Goal: Complete application form: Complete application form

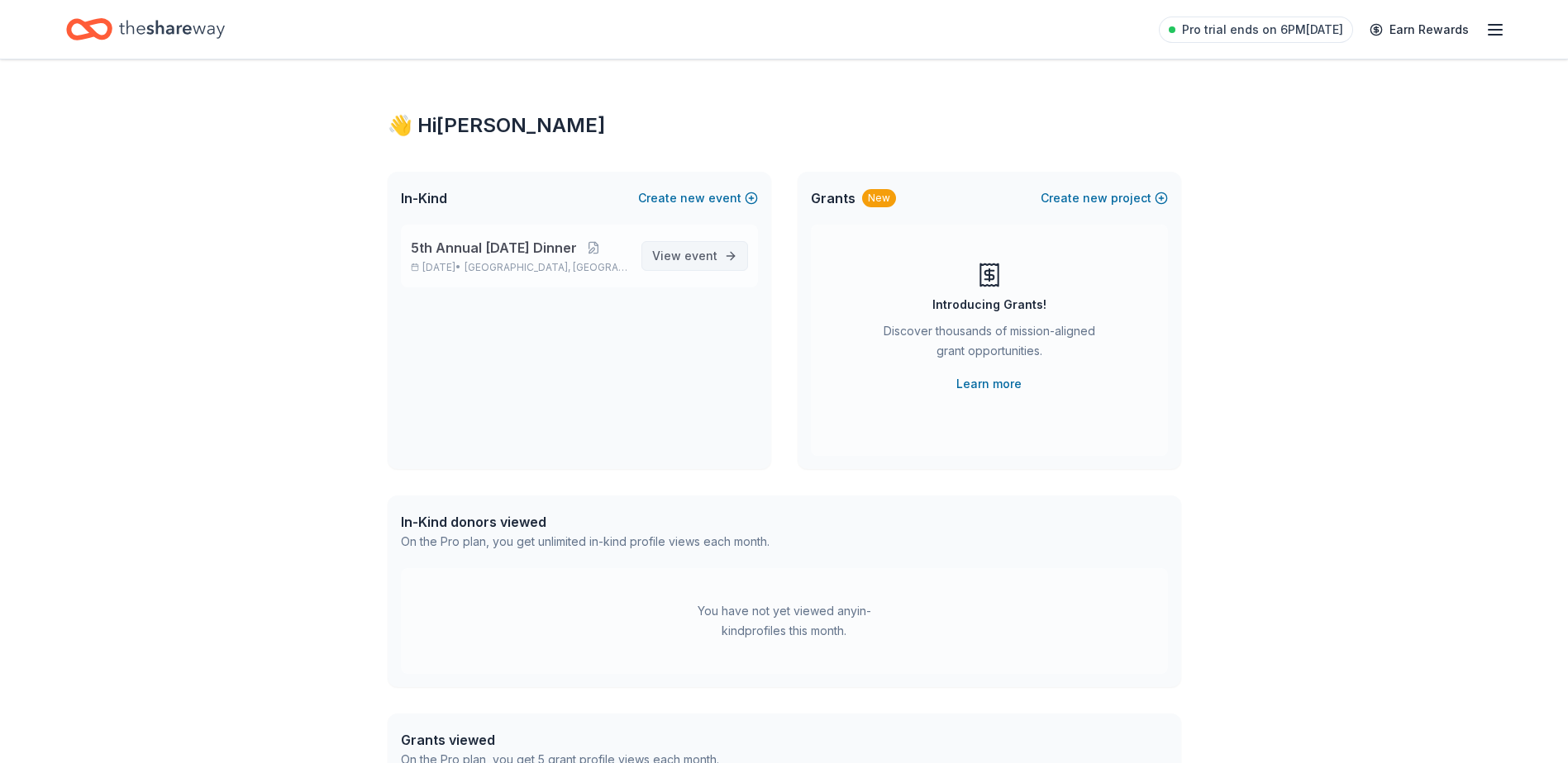
click at [707, 243] on link "View event" at bounding box center [694, 255] width 107 height 30
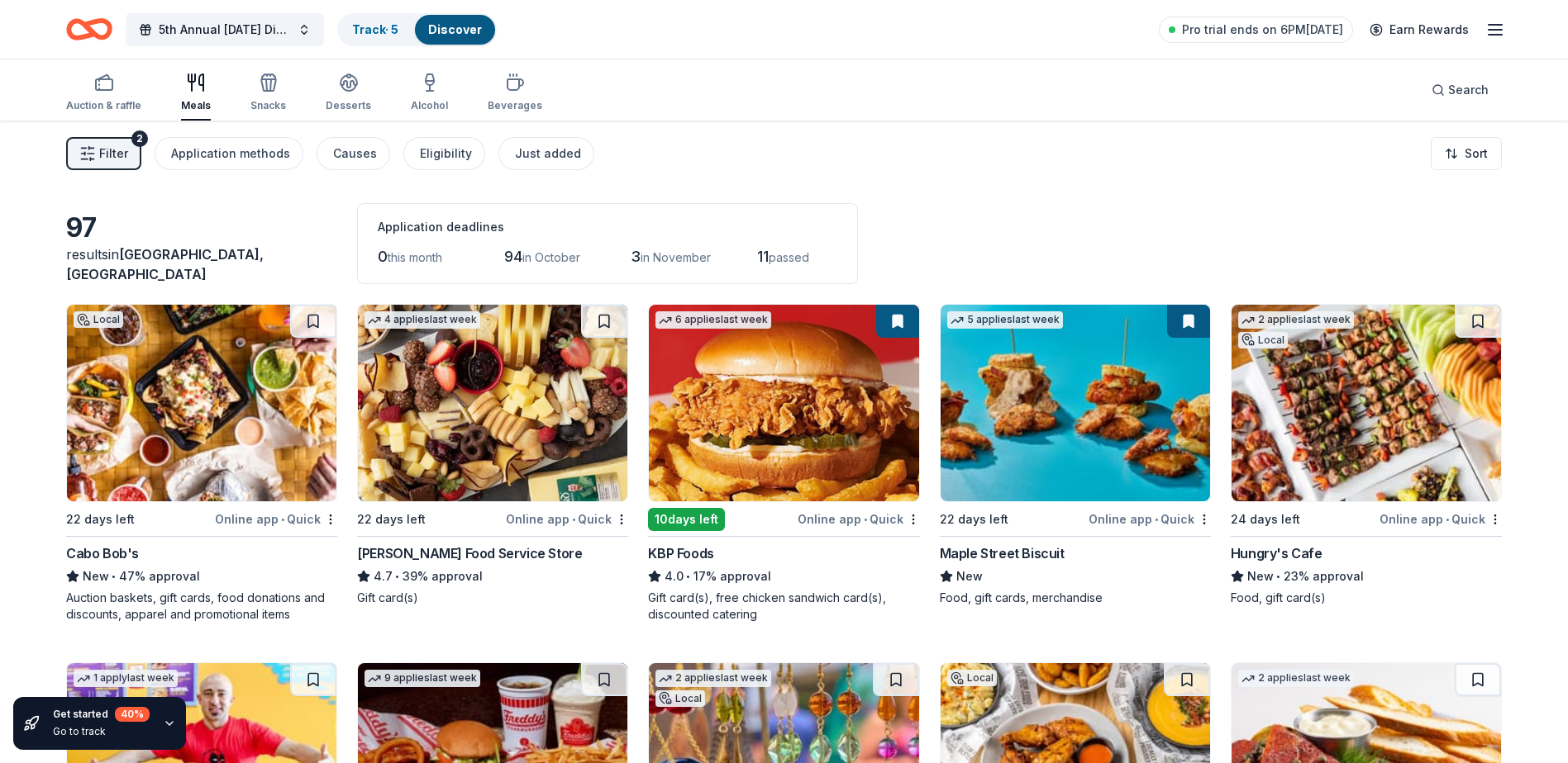
click at [157, 432] on img at bounding box center [201, 403] width 270 height 197
click at [314, 314] on button at bounding box center [313, 321] width 46 height 33
click at [485, 398] on img at bounding box center [492, 403] width 270 height 197
click at [810, 390] on img at bounding box center [784, 403] width 270 height 197
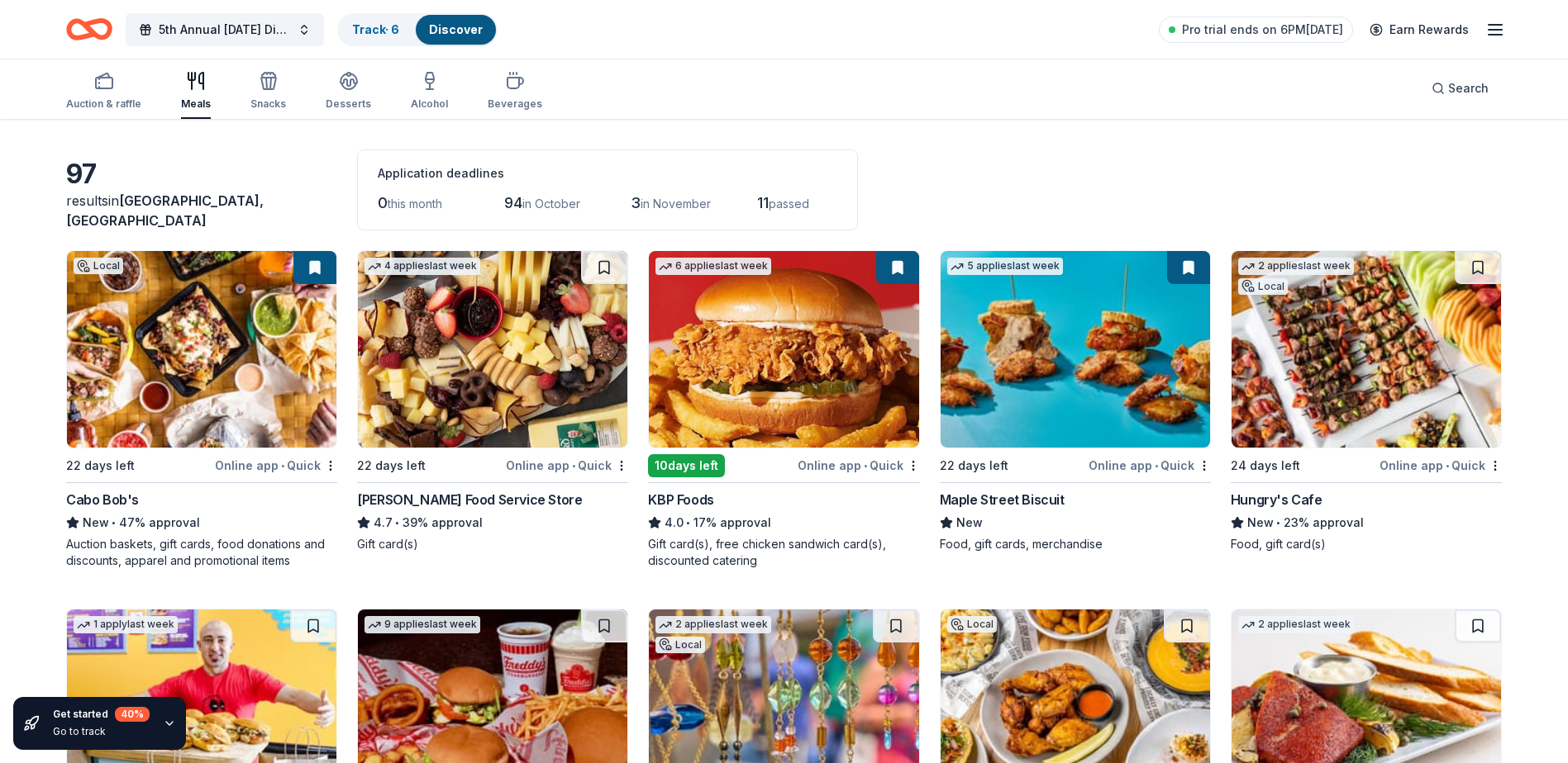
scroll to position [83, 0]
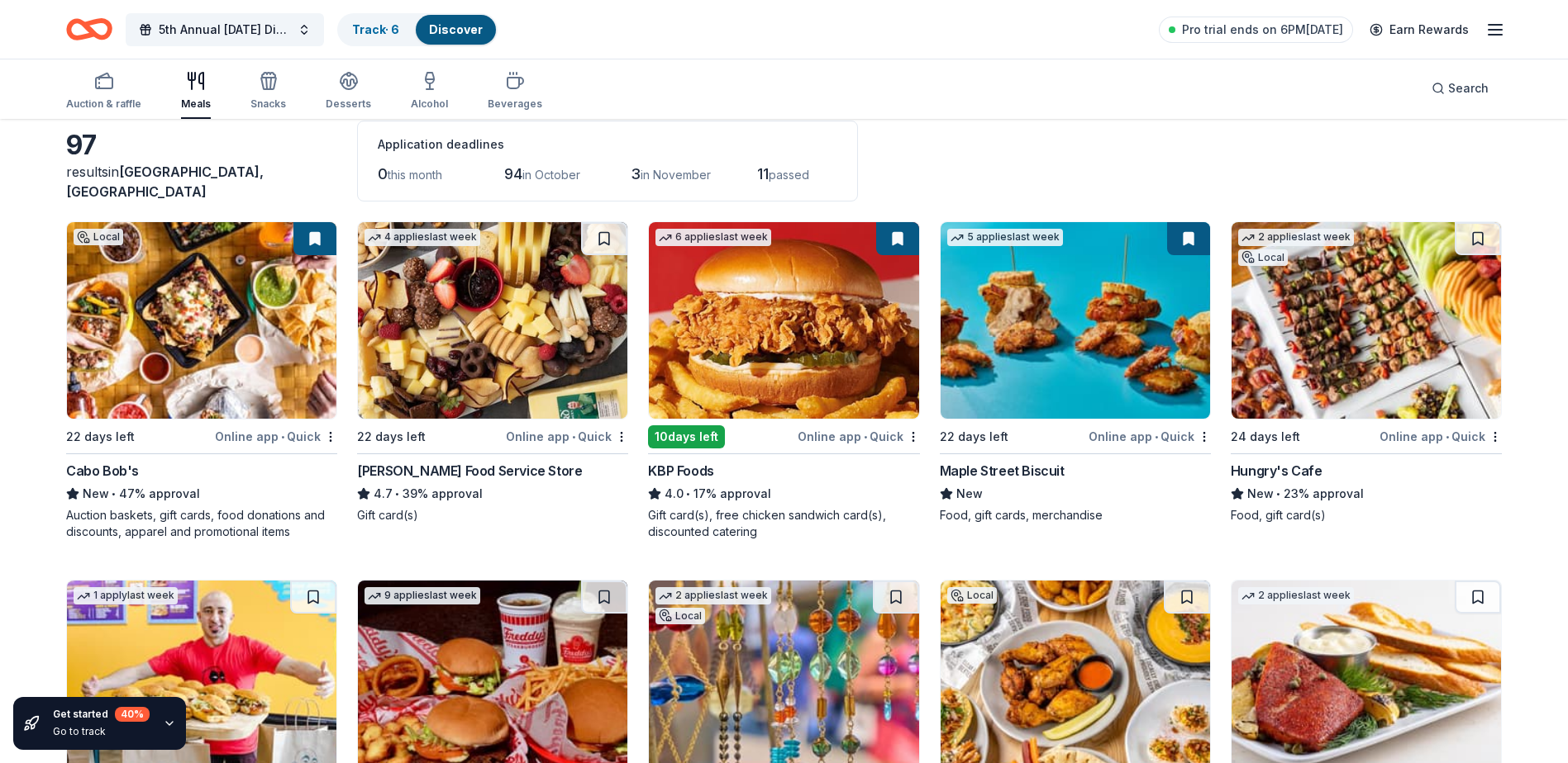
click at [1396, 337] on img at bounding box center [1367, 321] width 270 height 197
click at [1470, 242] on button at bounding box center [1477, 239] width 46 height 33
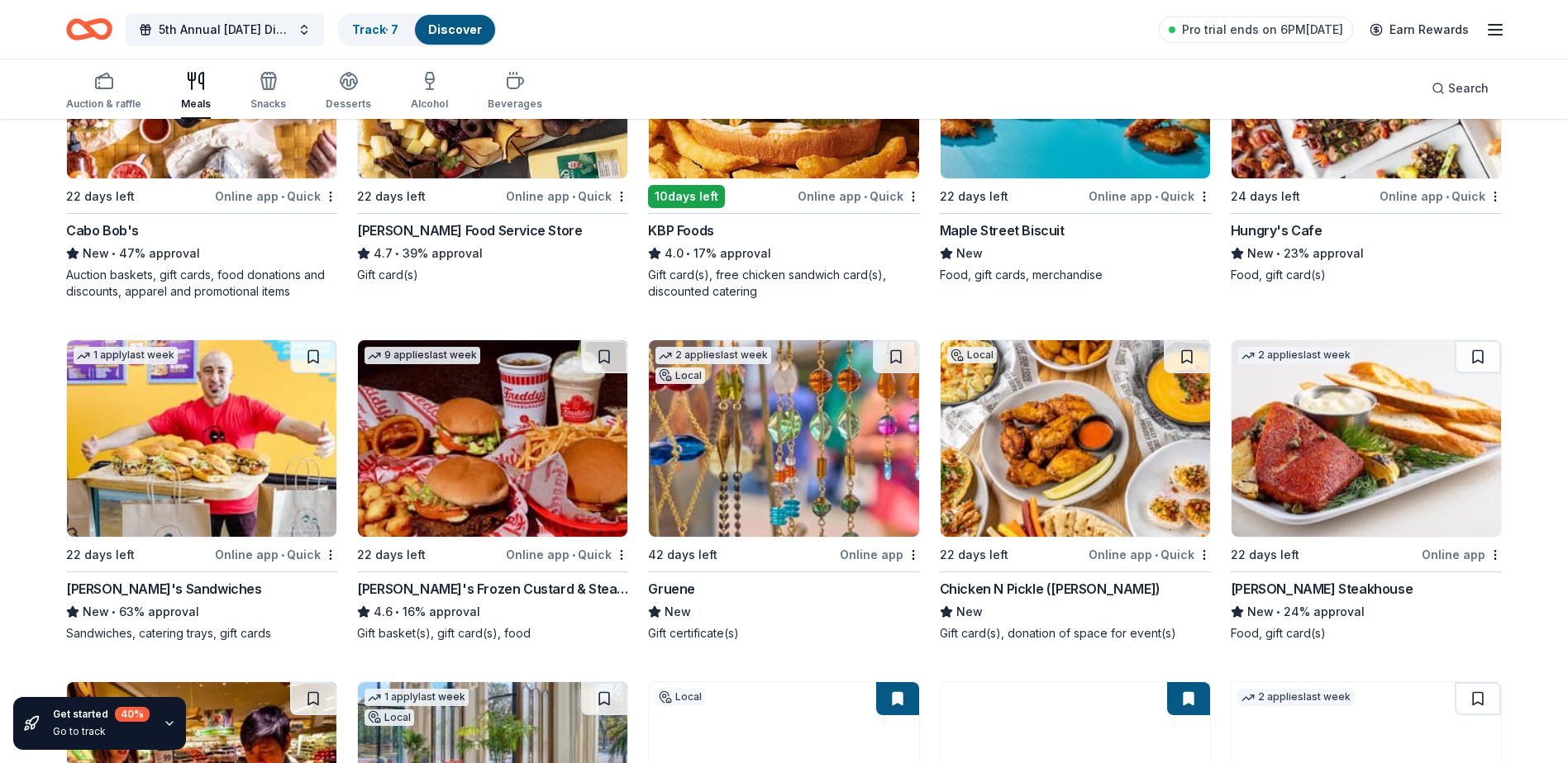
scroll to position [330, 0]
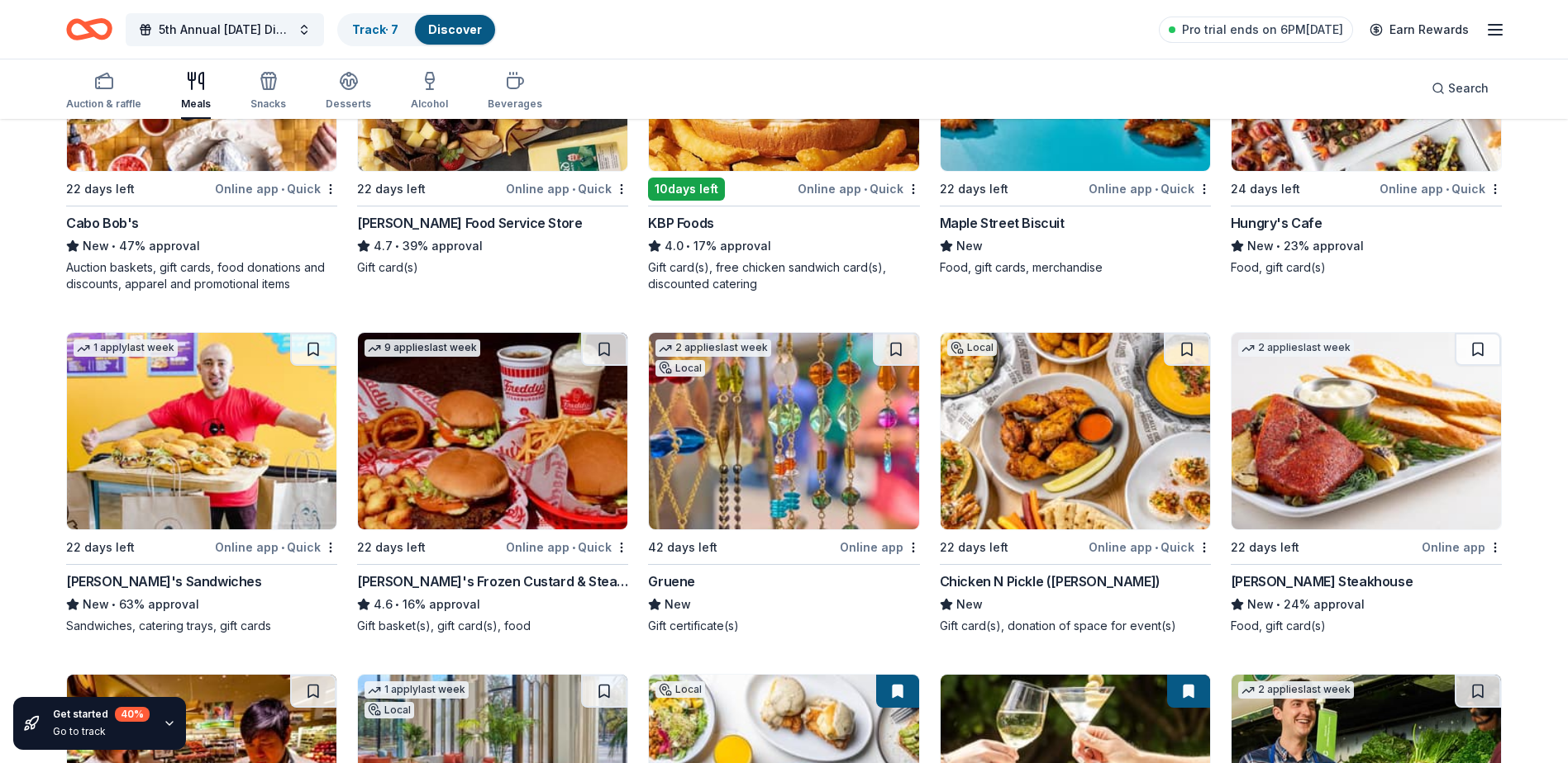
click at [224, 471] on img at bounding box center [201, 432] width 270 height 197
click at [307, 343] on button at bounding box center [313, 350] width 46 height 33
click at [539, 426] on img at bounding box center [492, 432] width 270 height 197
click at [605, 351] on button at bounding box center [604, 350] width 46 height 33
click at [1428, 437] on img at bounding box center [1367, 432] width 270 height 197
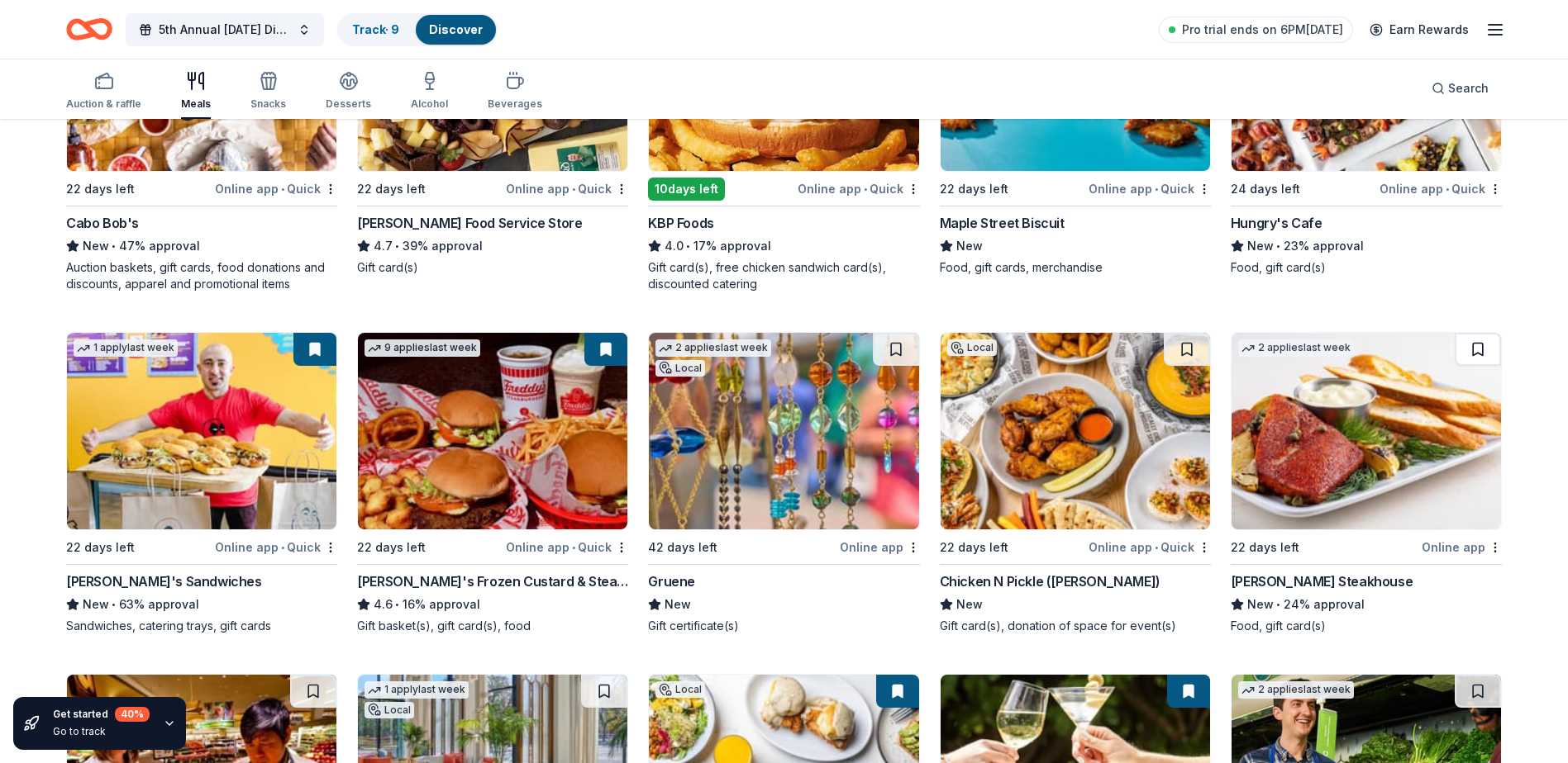
click at [1479, 351] on button at bounding box center [1477, 350] width 46 height 33
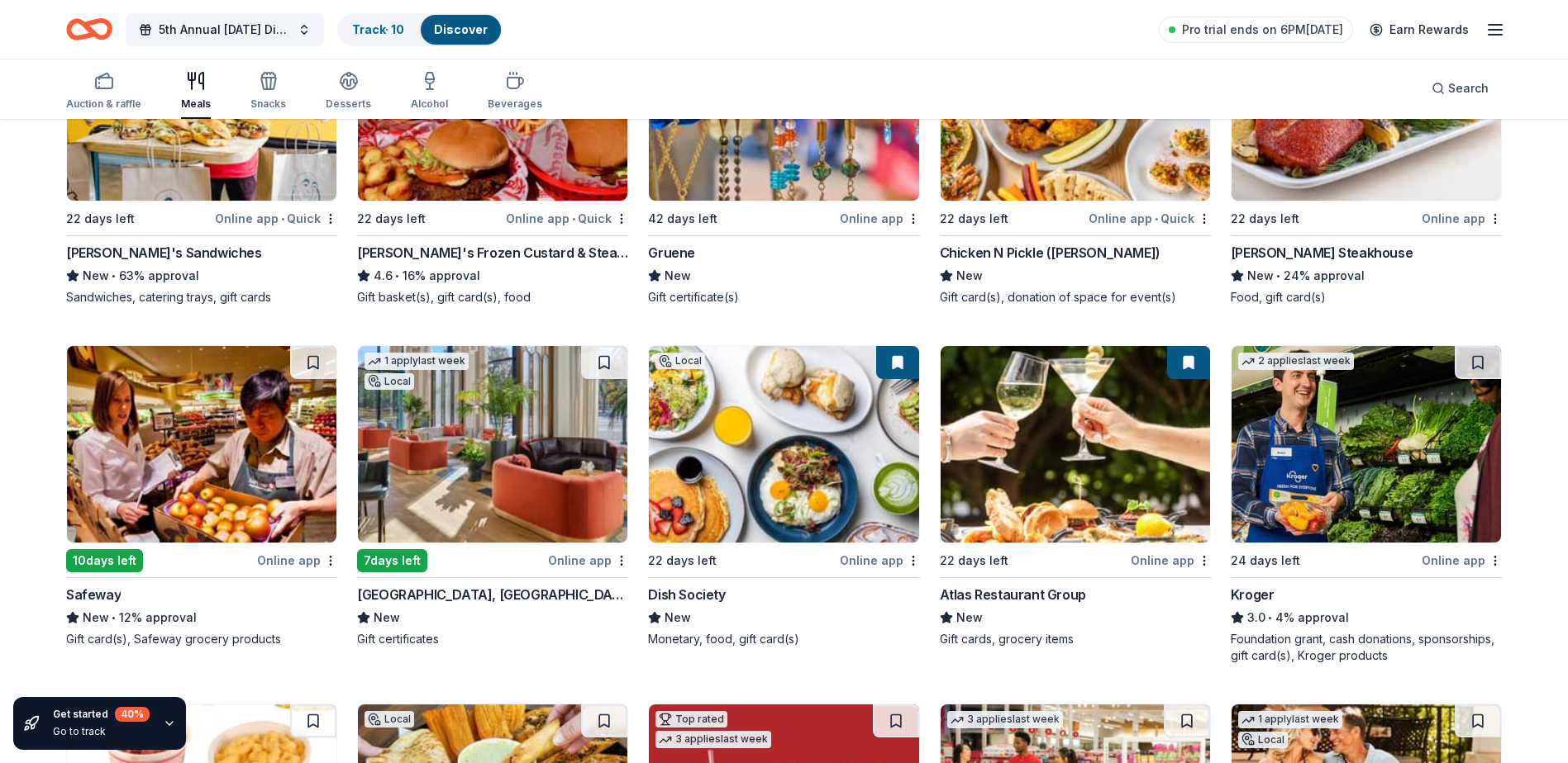
scroll to position [661, 0]
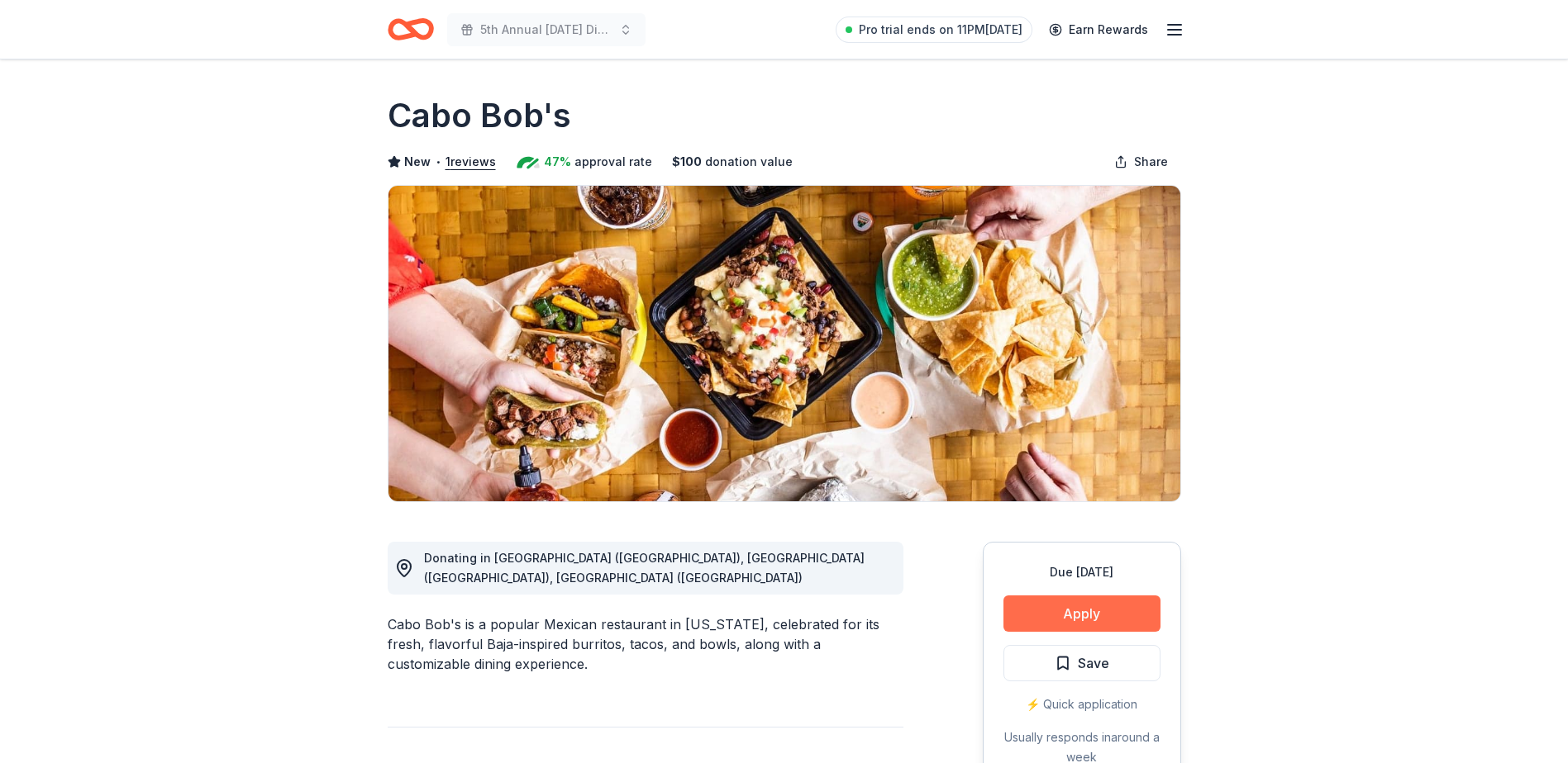
click at [1103, 613] on button "Apply" at bounding box center [1081, 614] width 157 height 37
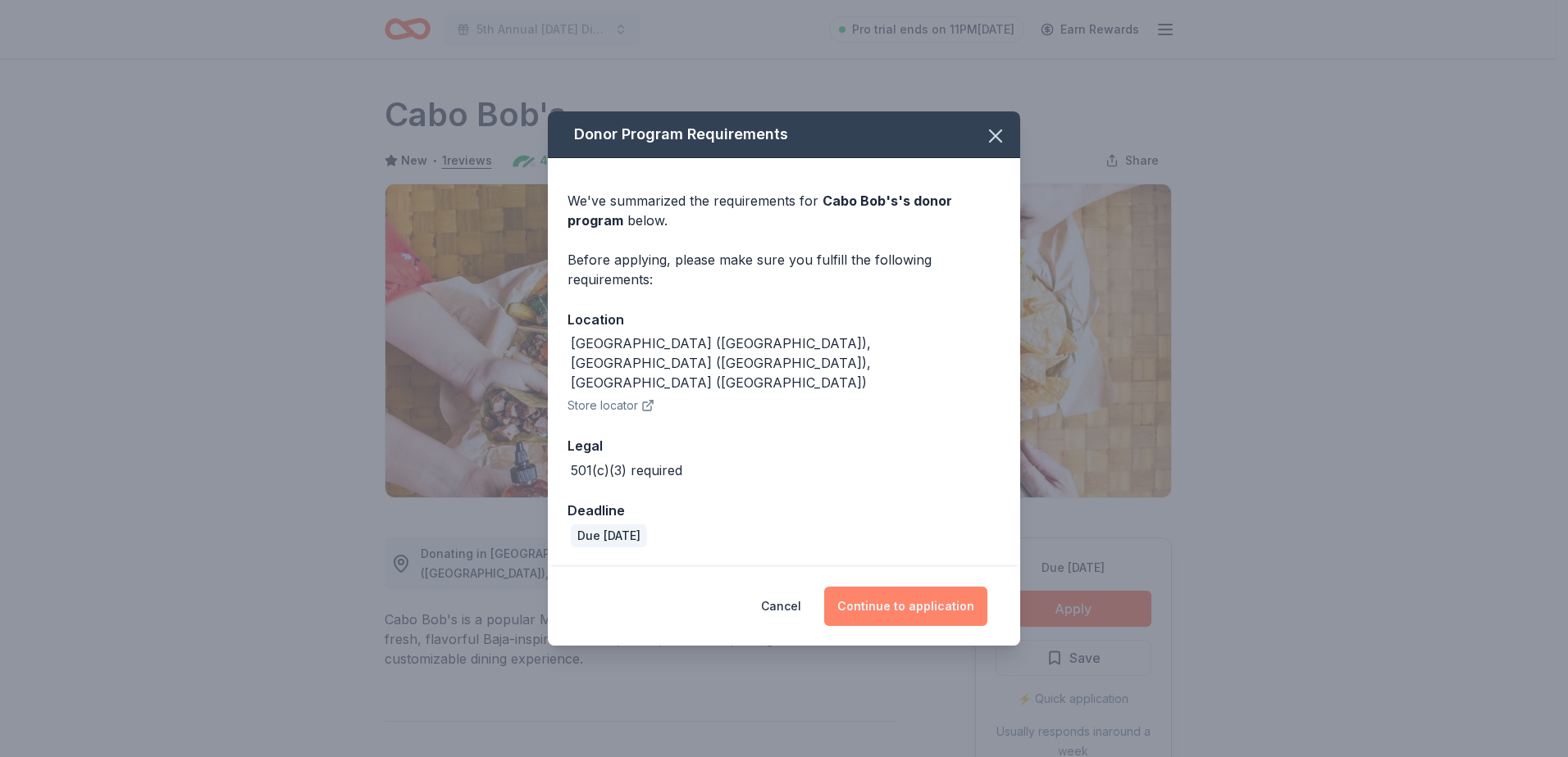
click at [904, 587] on button "Continue to application" at bounding box center [905, 606] width 163 height 39
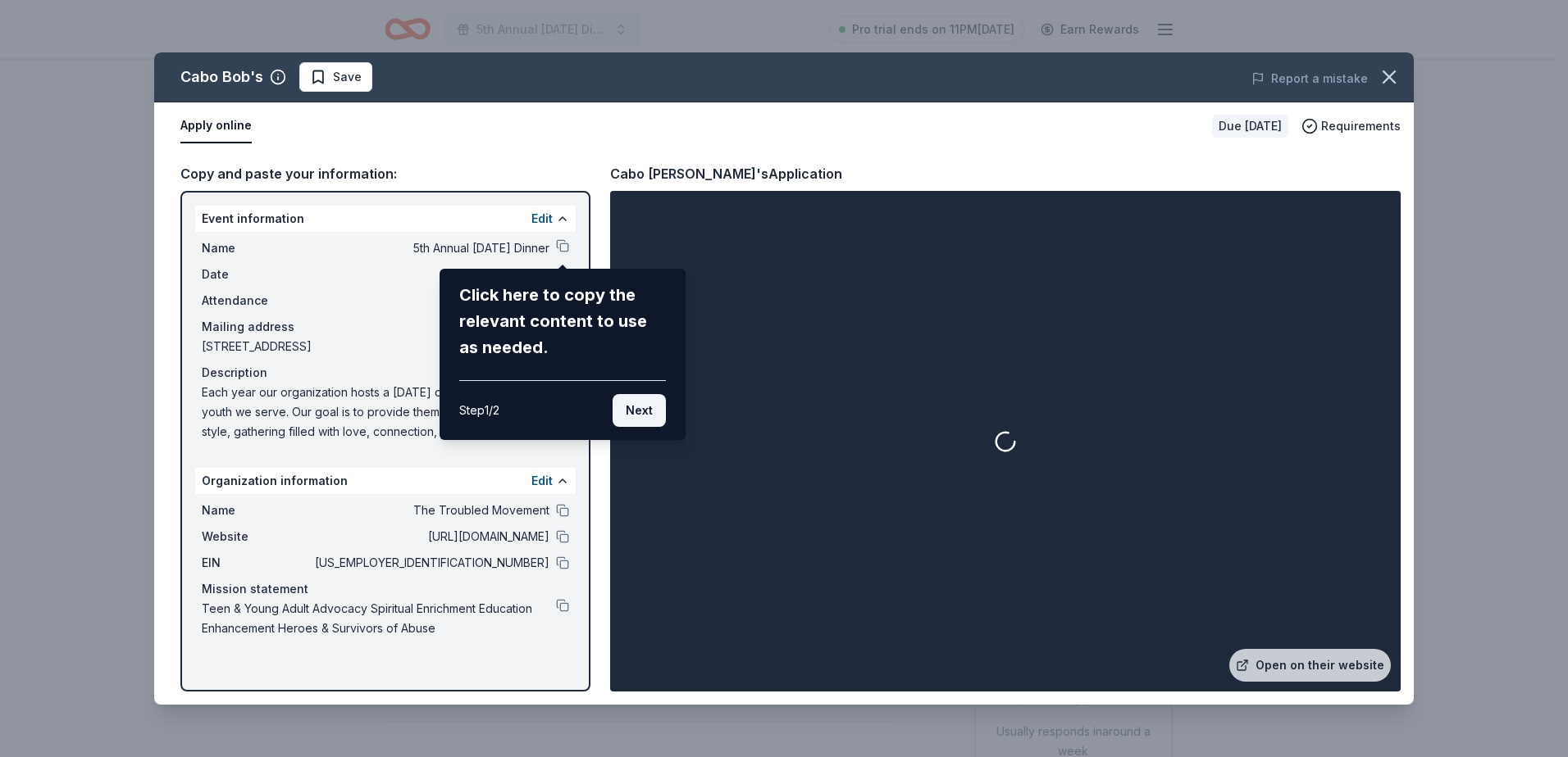
click at [639, 411] on button "Next" at bounding box center [640, 410] width 54 height 32
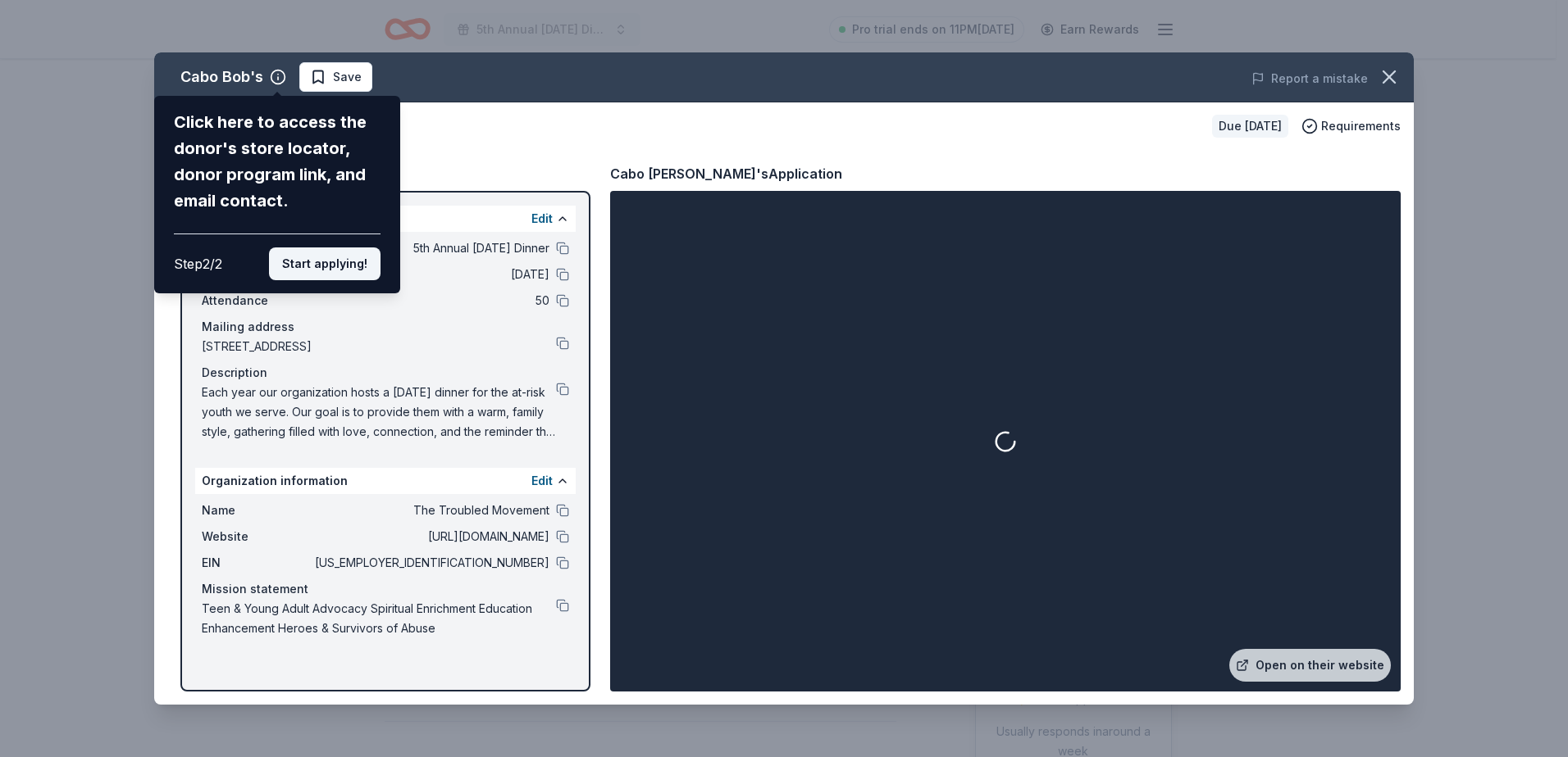
click at [356, 267] on button "Start applying!" at bounding box center [324, 264] width 112 height 32
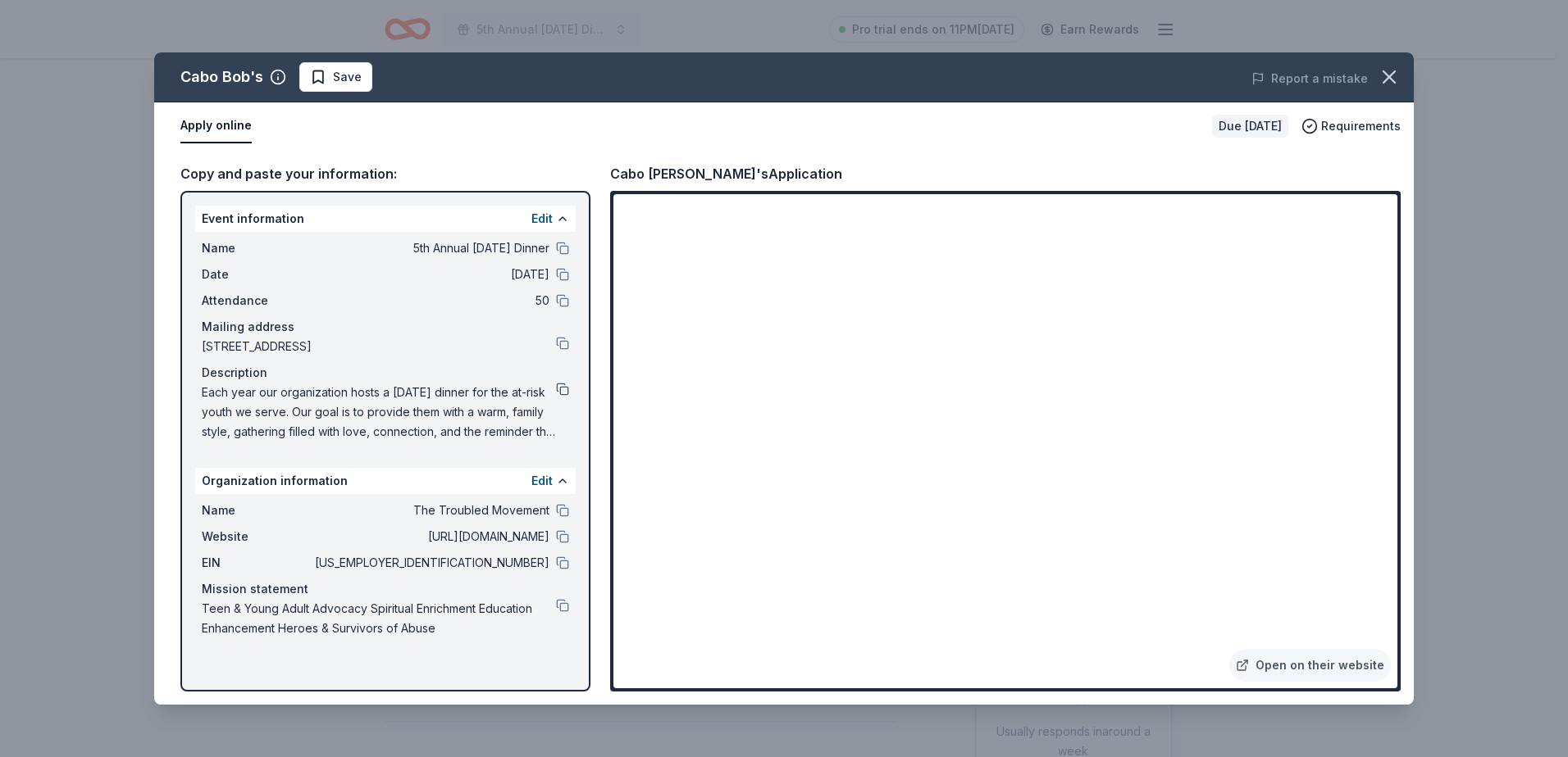
click at [559, 390] on button at bounding box center [562, 389] width 13 height 13
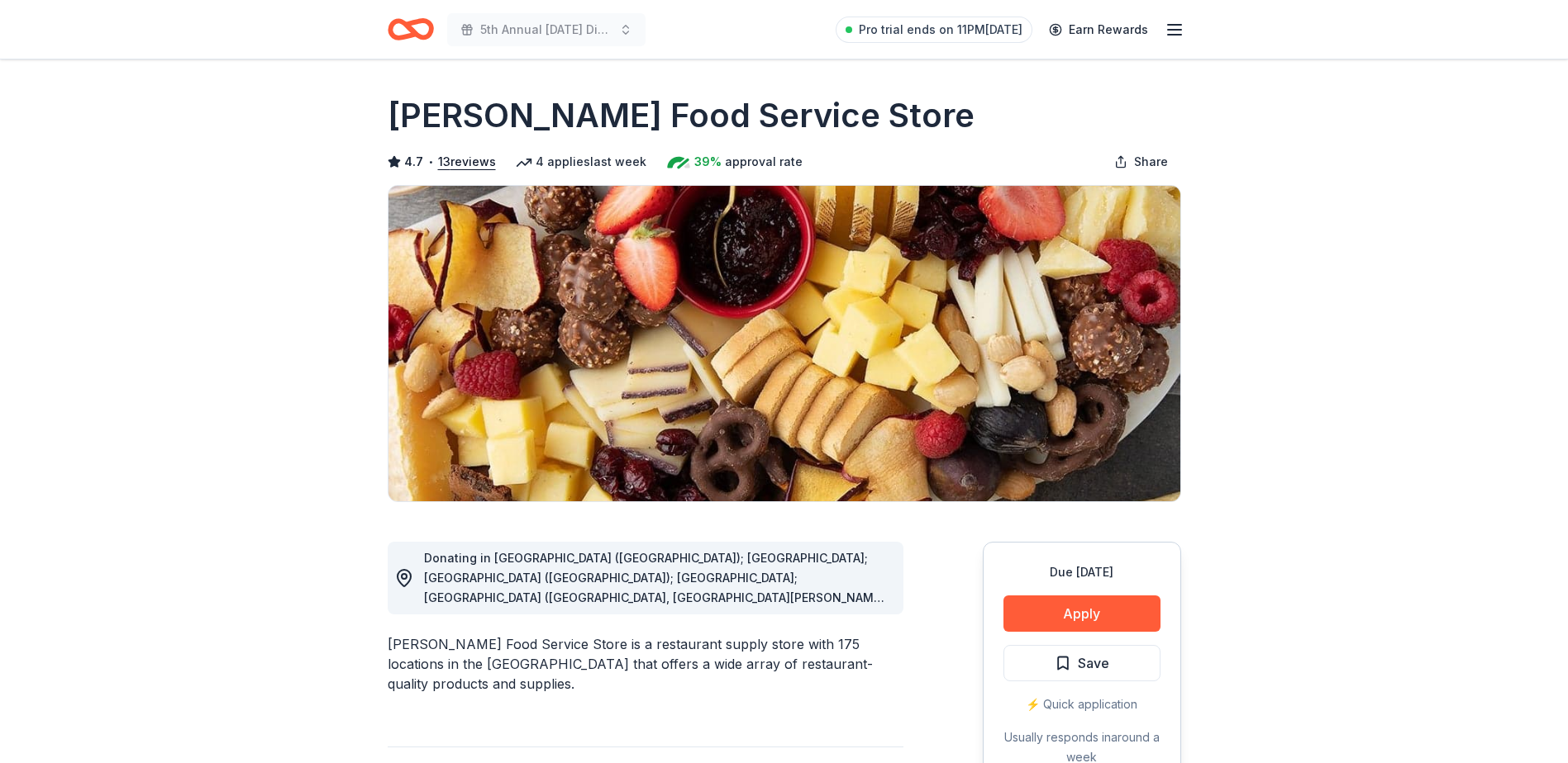
click at [884, 603] on span "Donating in AL (Huntsville); FL; GA (Lithia Springs); IL; IN (Elkhart, Fort Way…" at bounding box center [656, 776] width 465 height 450
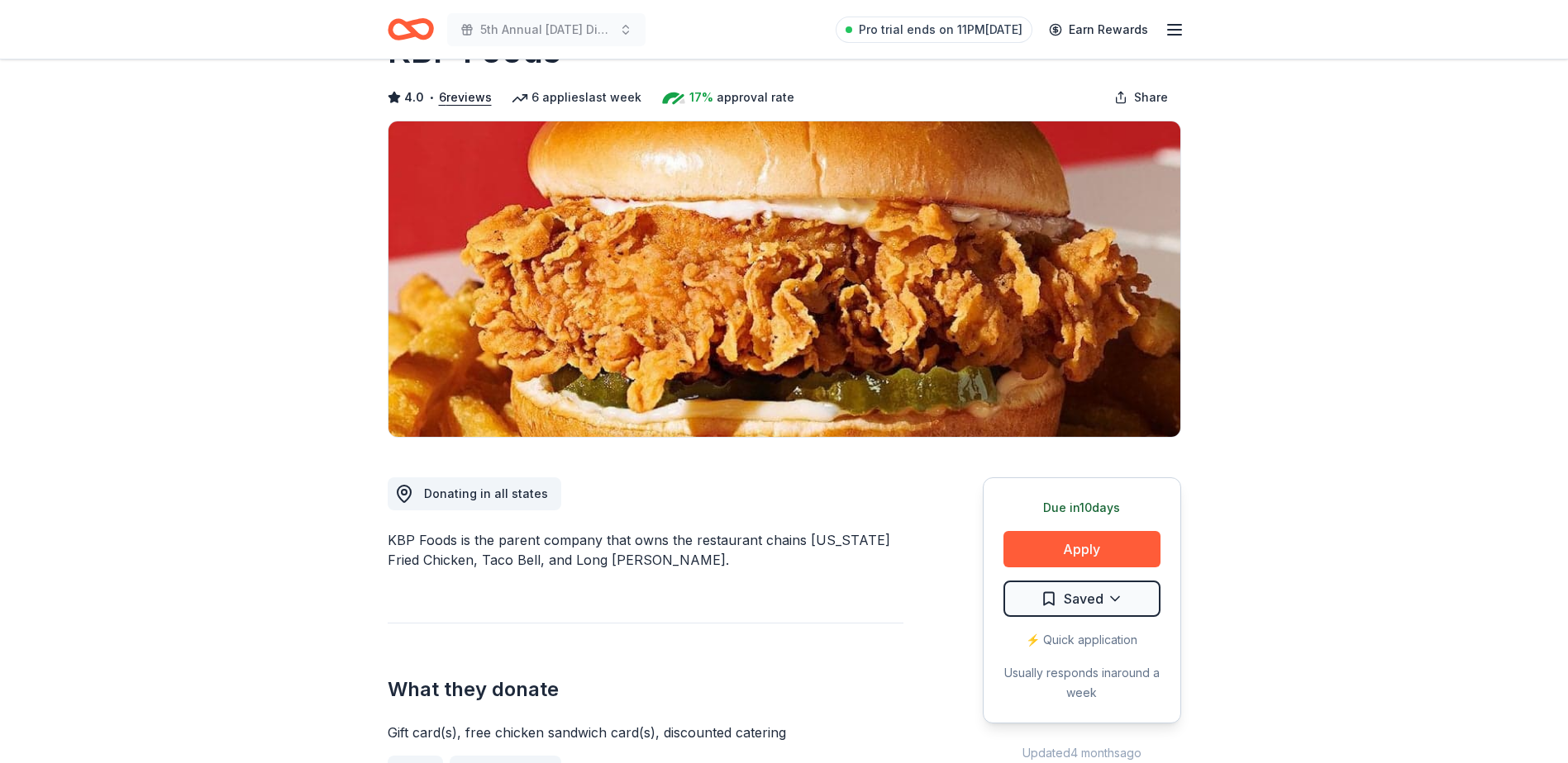
scroll to position [166, 0]
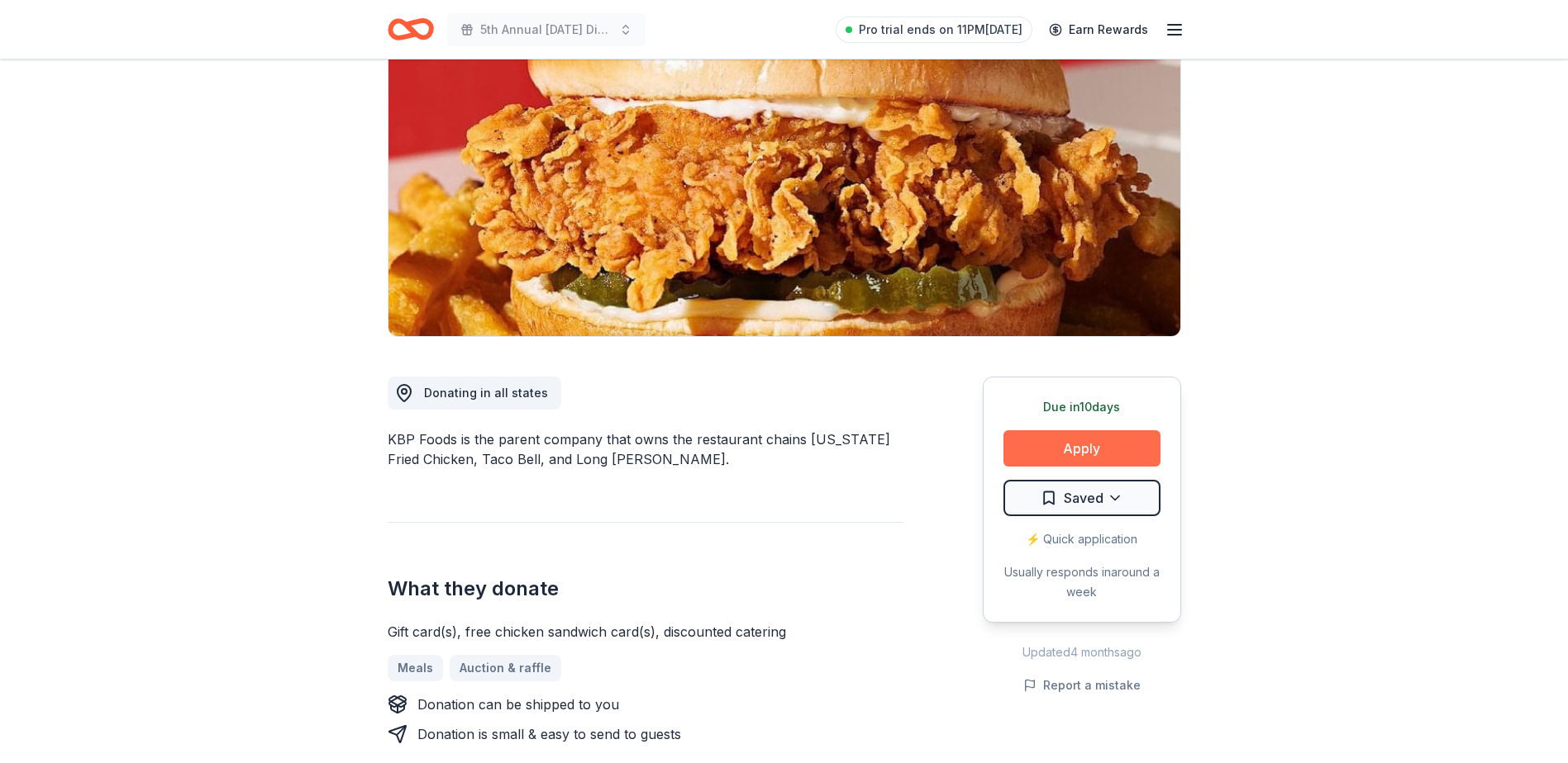
click at [1043, 443] on button "Apply" at bounding box center [1081, 449] width 157 height 37
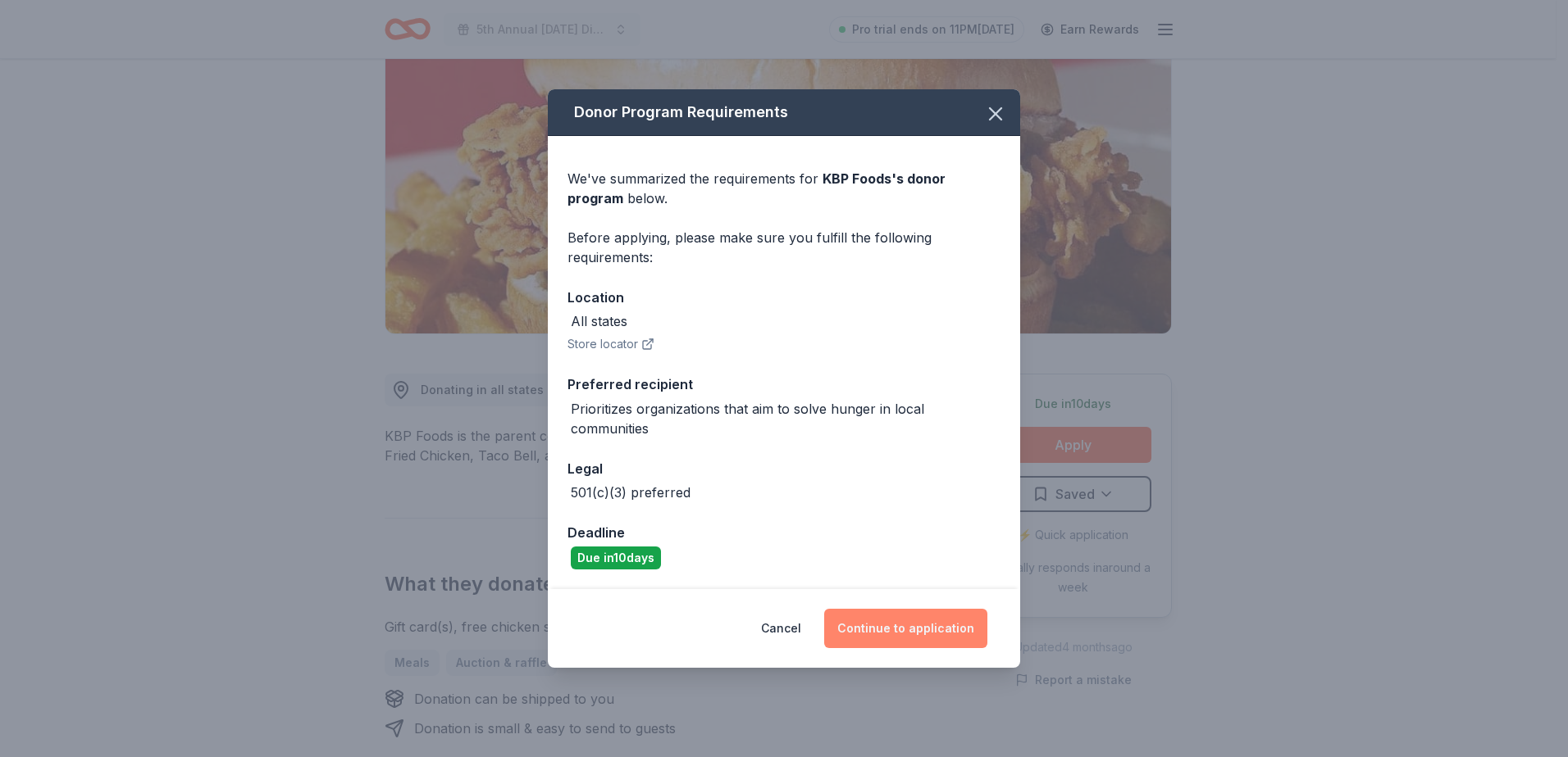
click at [895, 629] on button "Continue to application" at bounding box center [905, 628] width 163 height 39
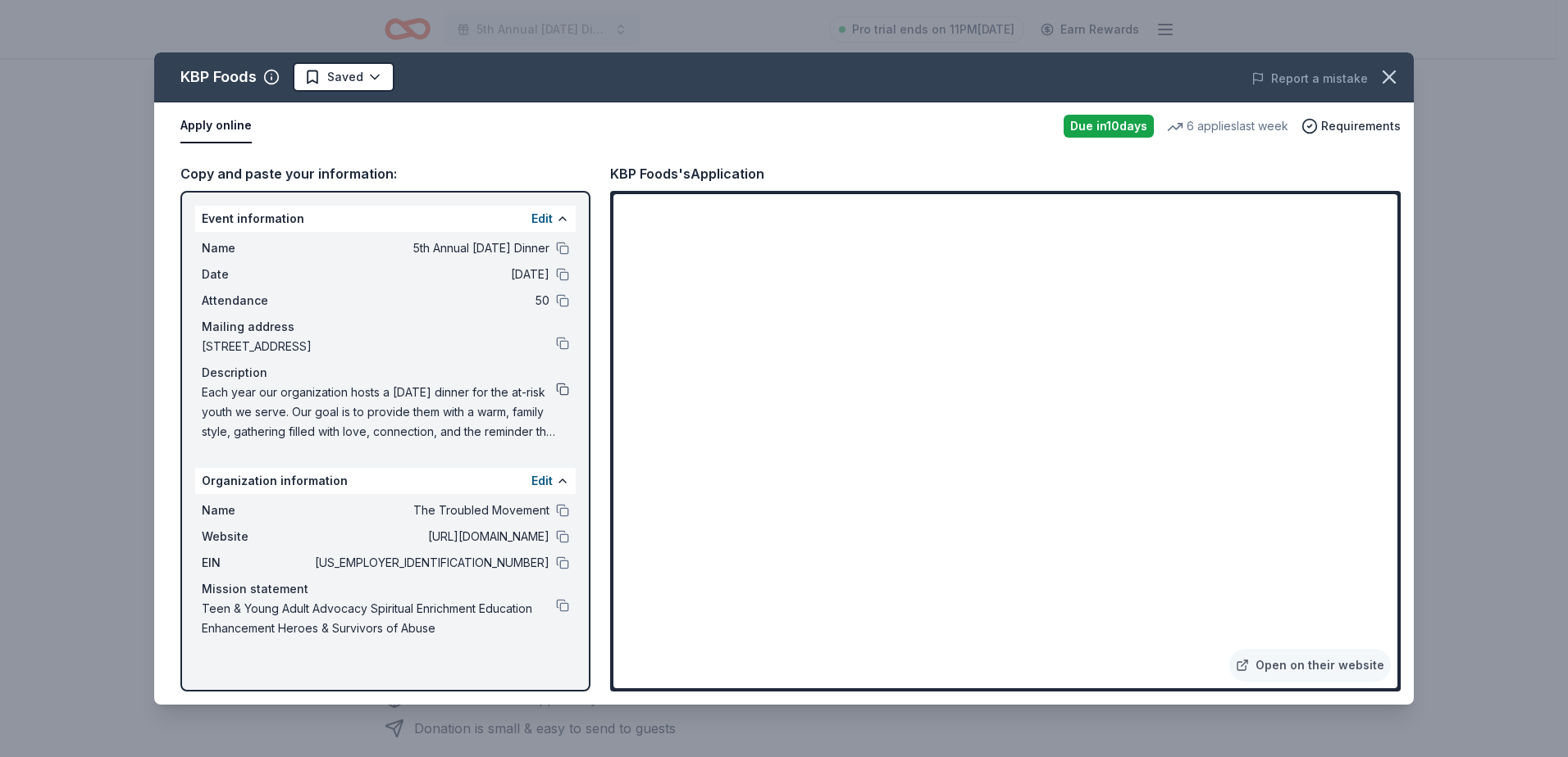
click at [557, 392] on button at bounding box center [562, 389] width 13 height 13
click at [1391, 76] on icon "button" at bounding box center [1389, 77] width 11 height 11
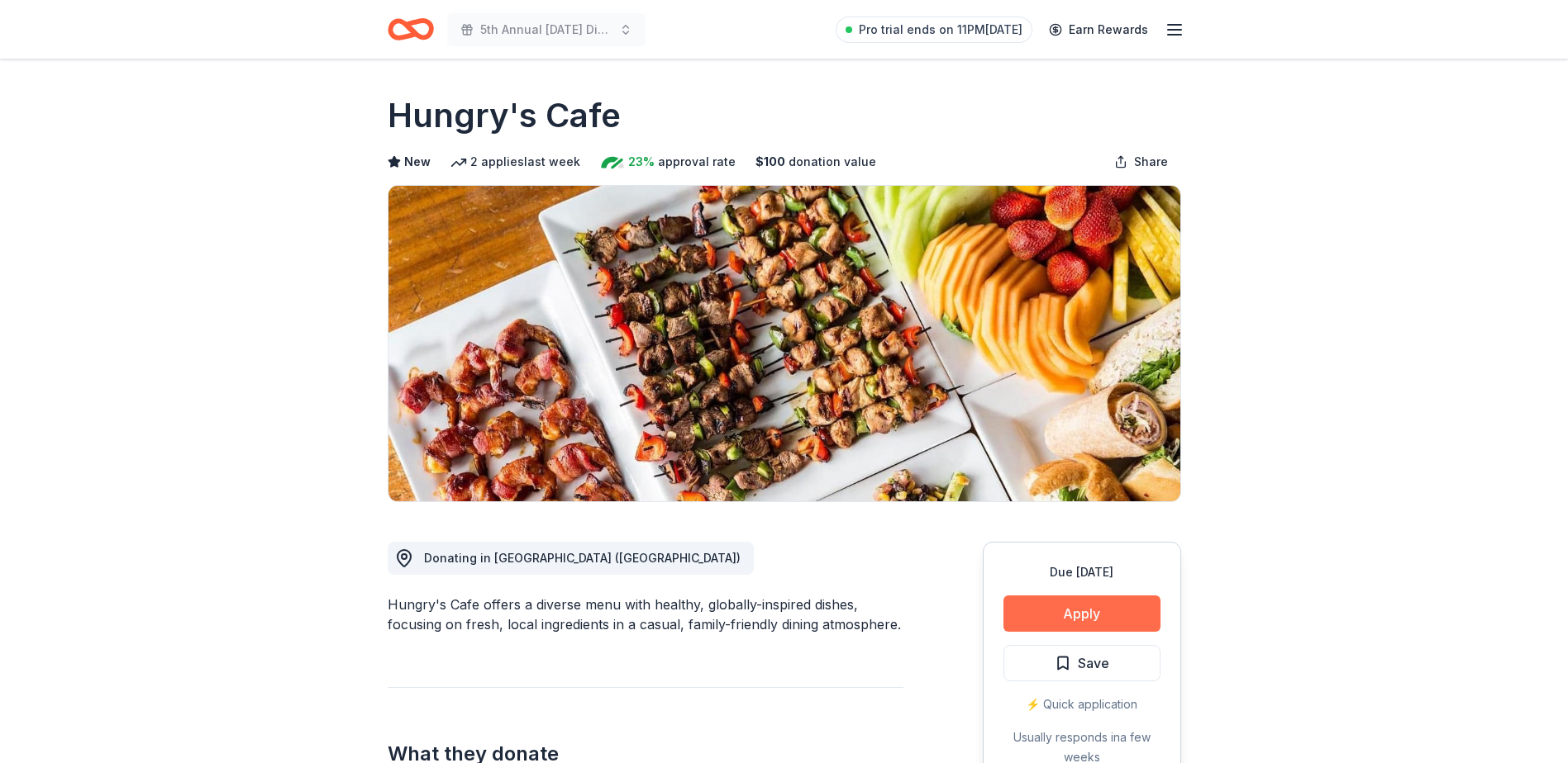
click at [1091, 612] on button "Apply" at bounding box center [1081, 614] width 157 height 37
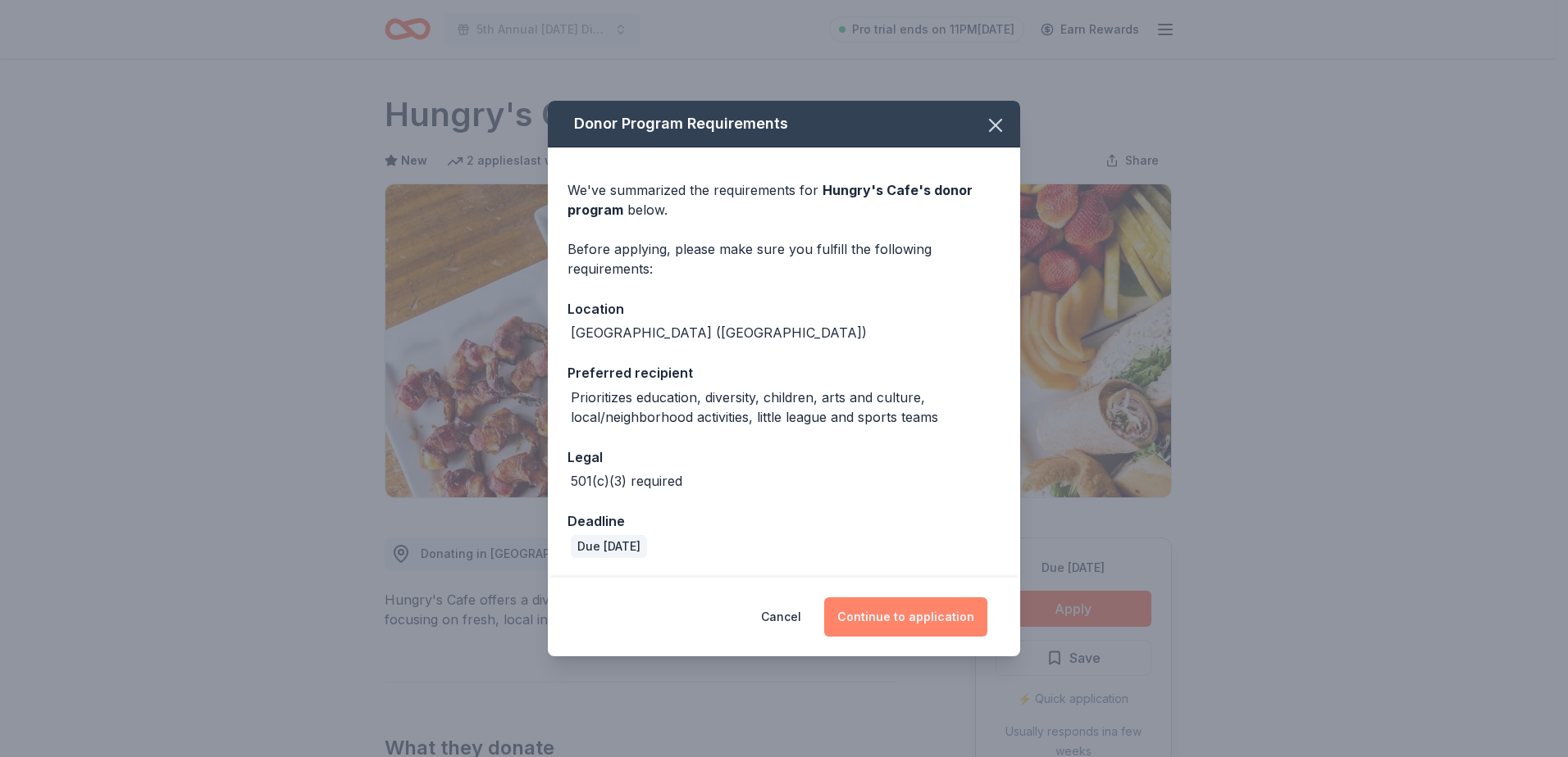
click at [894, 616] on button "Continue to application" at bounding box center [905, 616] width 163 height 39
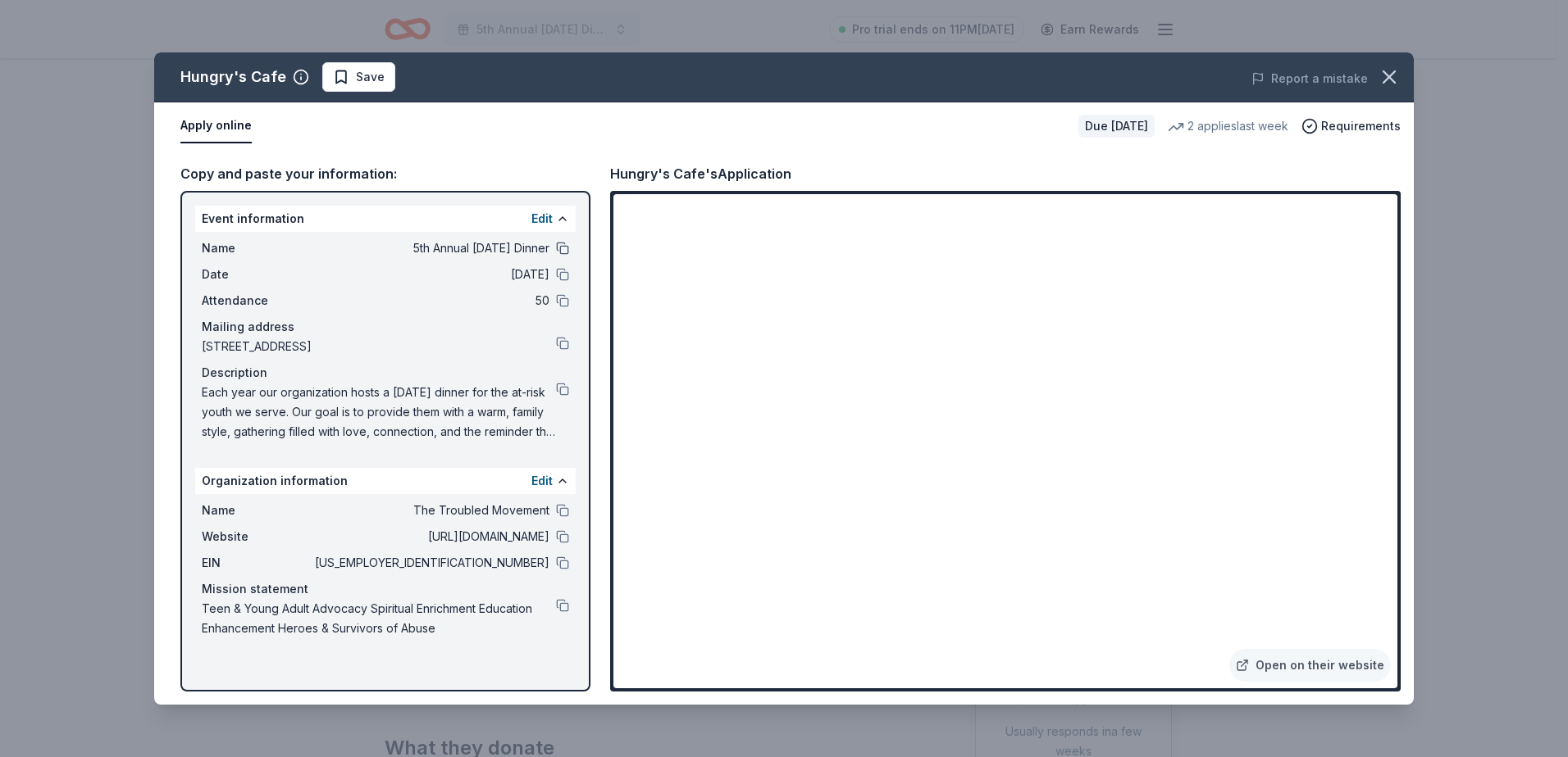
click at [568, 252] on button at bounding box center [562, 249] width 13 height 13
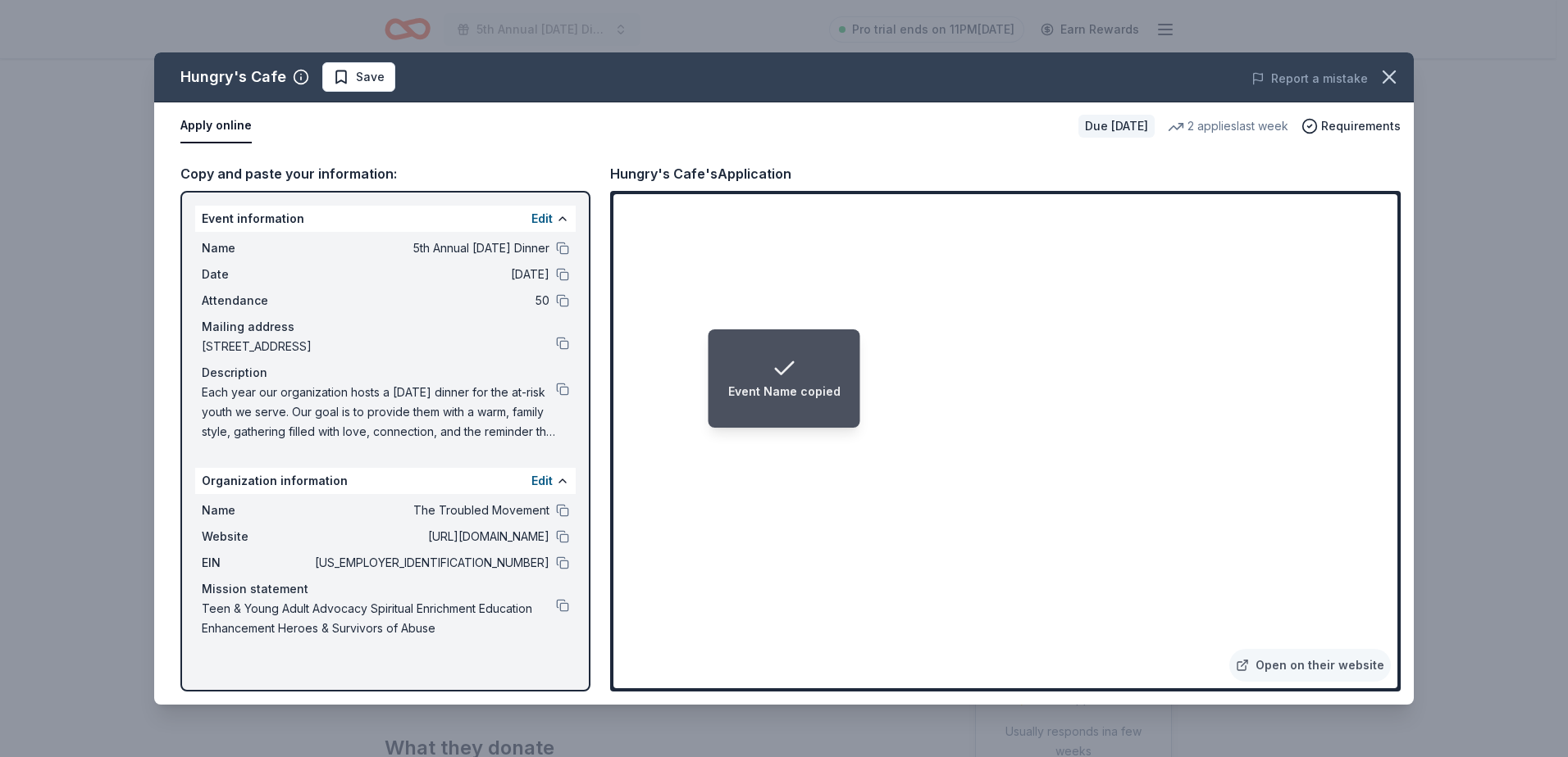
click at [712, 352] on li "Event Name copied" at bounding box center [784, 378] width 152 height 98
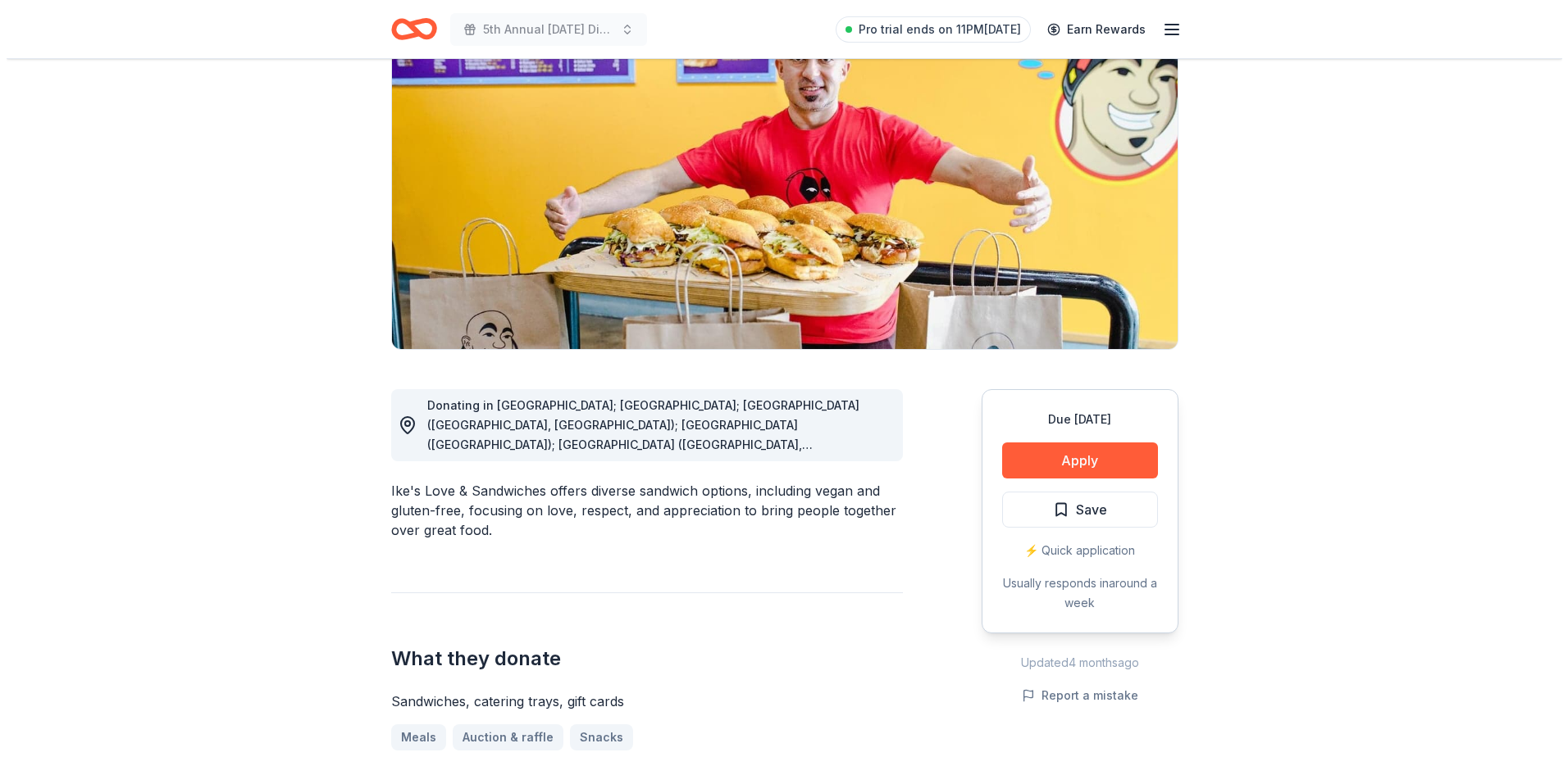
scroll to position [164, 0]
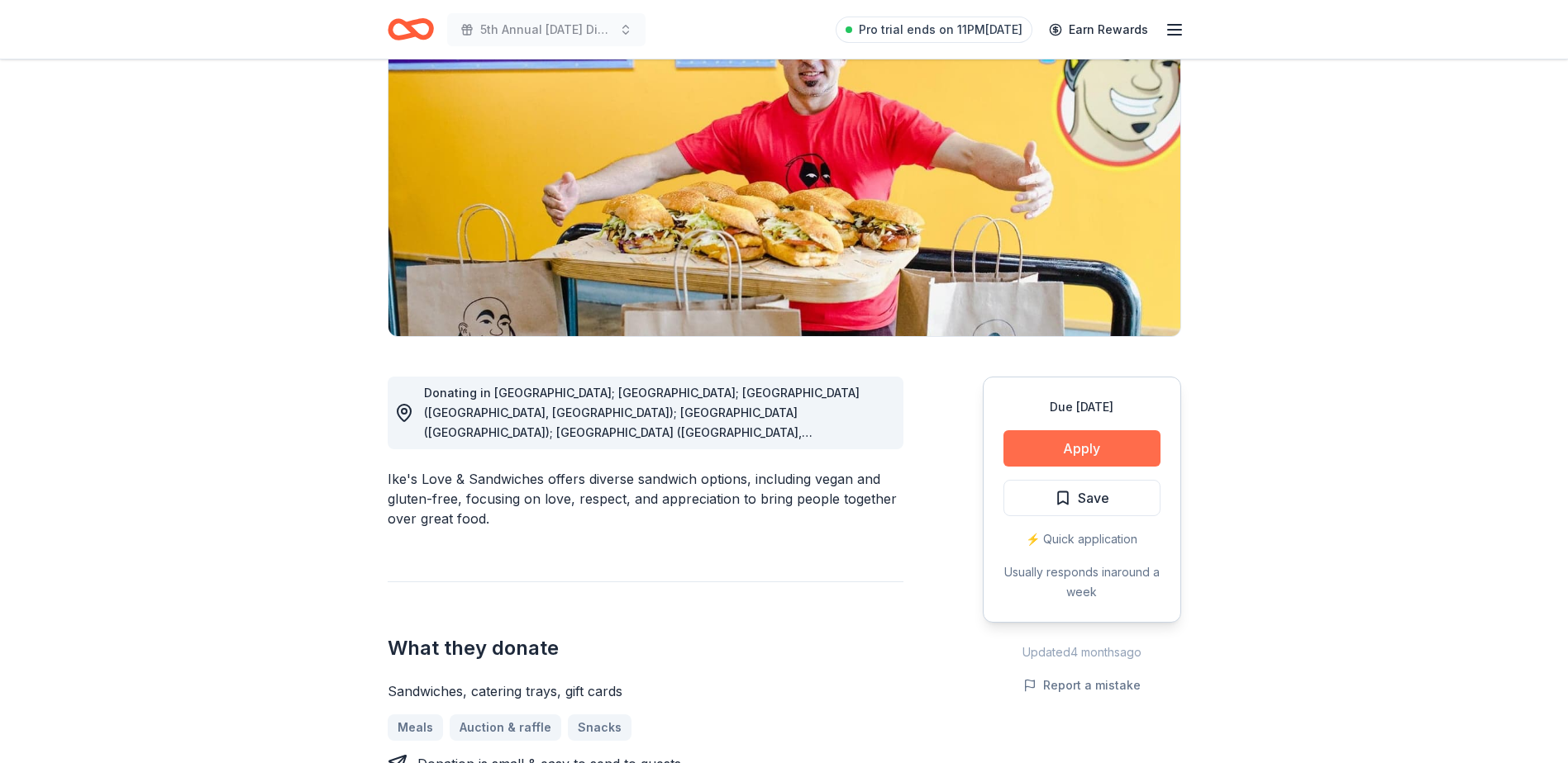
click at [1055, 447] on button "Apply" at bounding box center [1081, 449] width 157 height 37
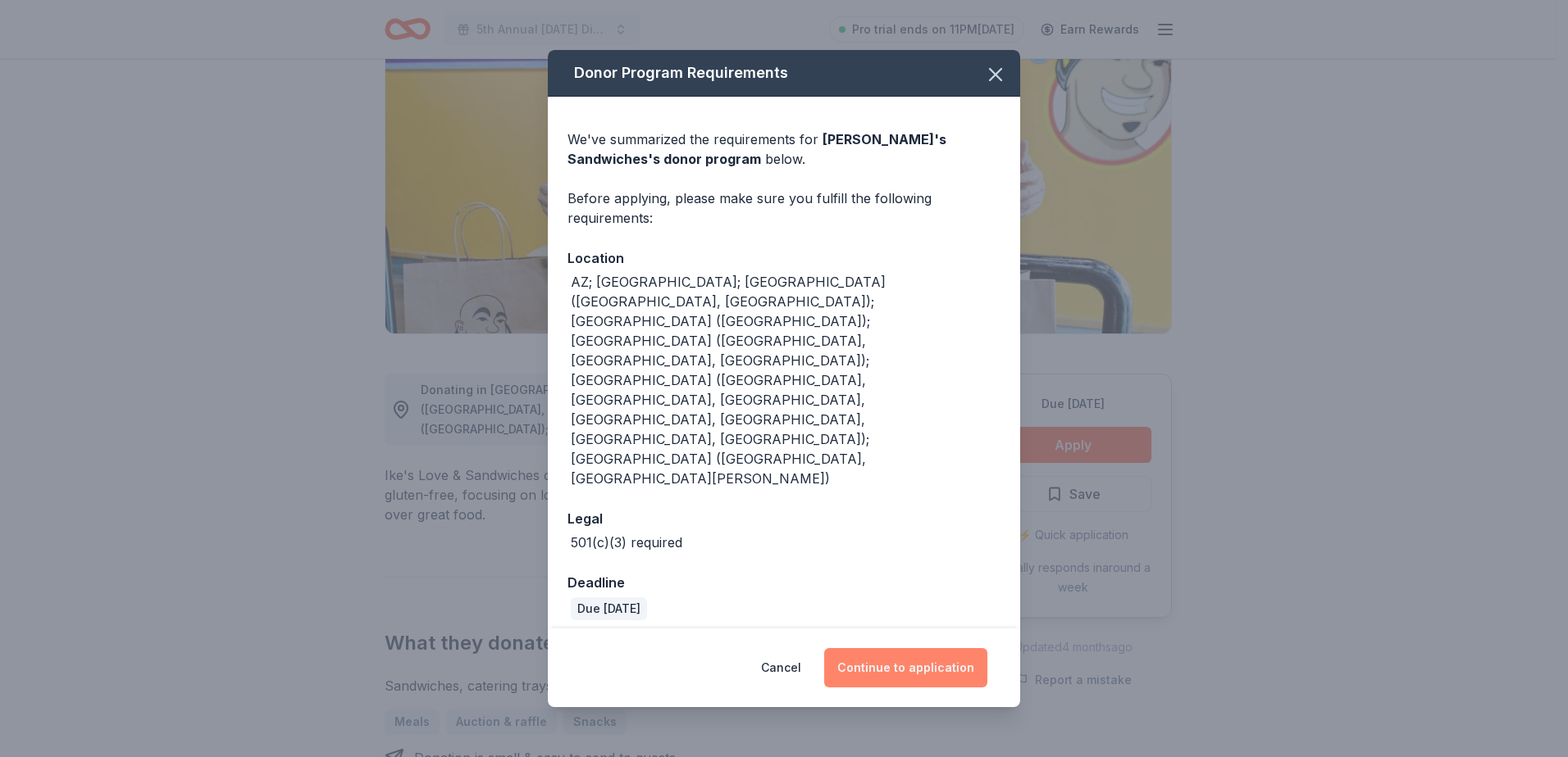
click at [894, 648] on button "Continue to application" at bounding box center [905, 667] width 163 height 39
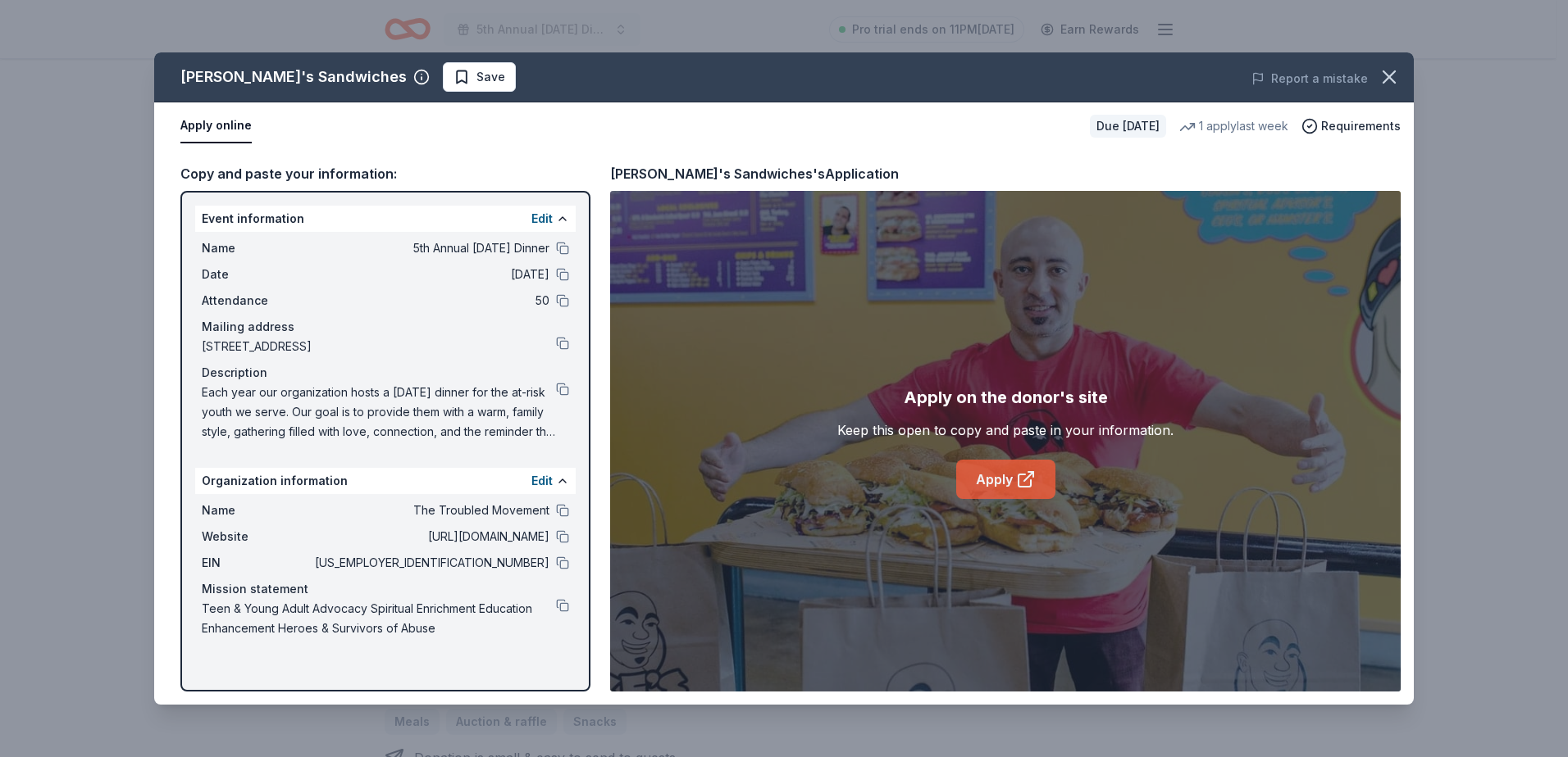
click at [985, 484] on link "Apply" at bounding box center [1006, 479] width 99 height 39
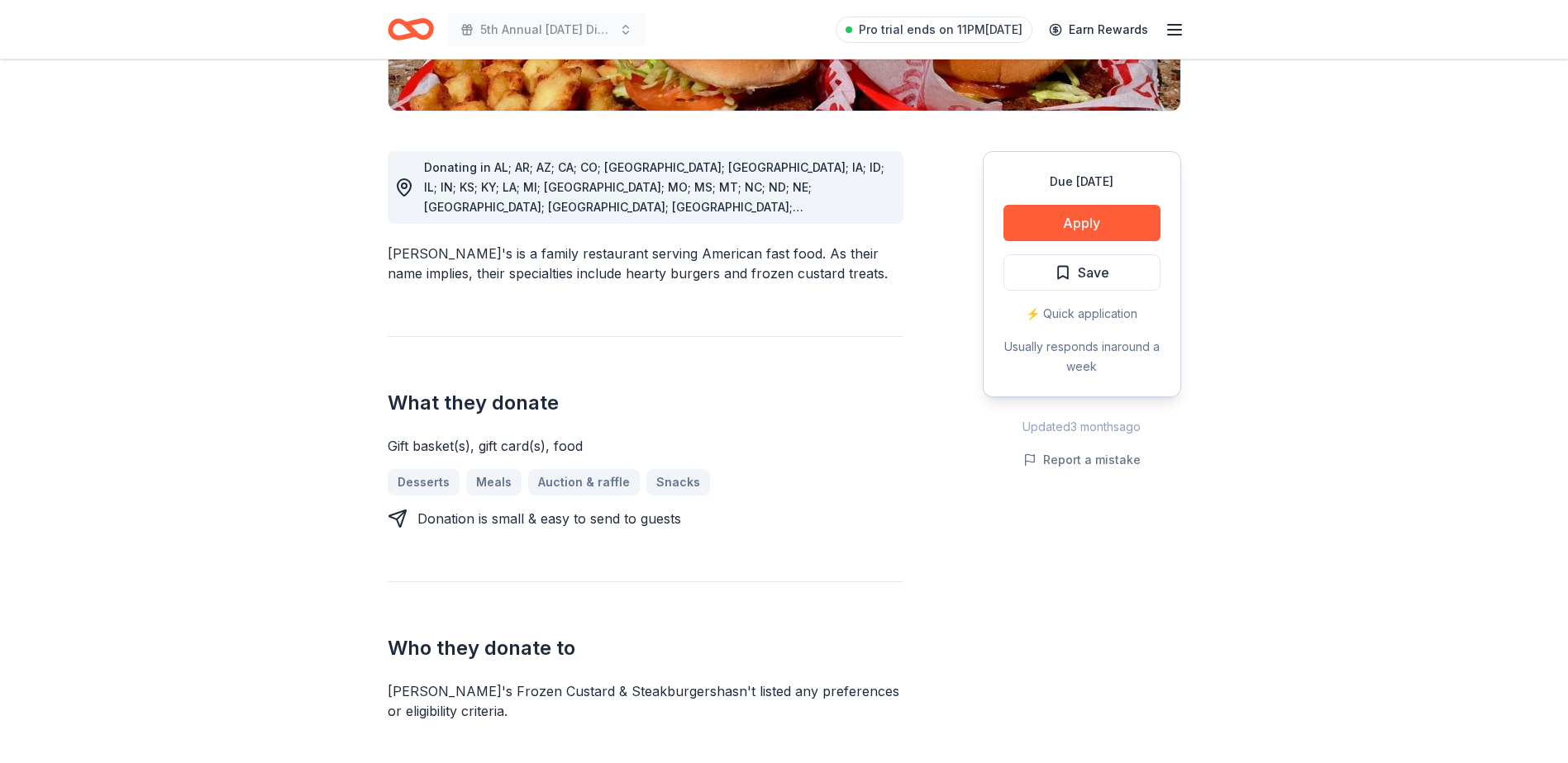
scroll to position [496, 0]
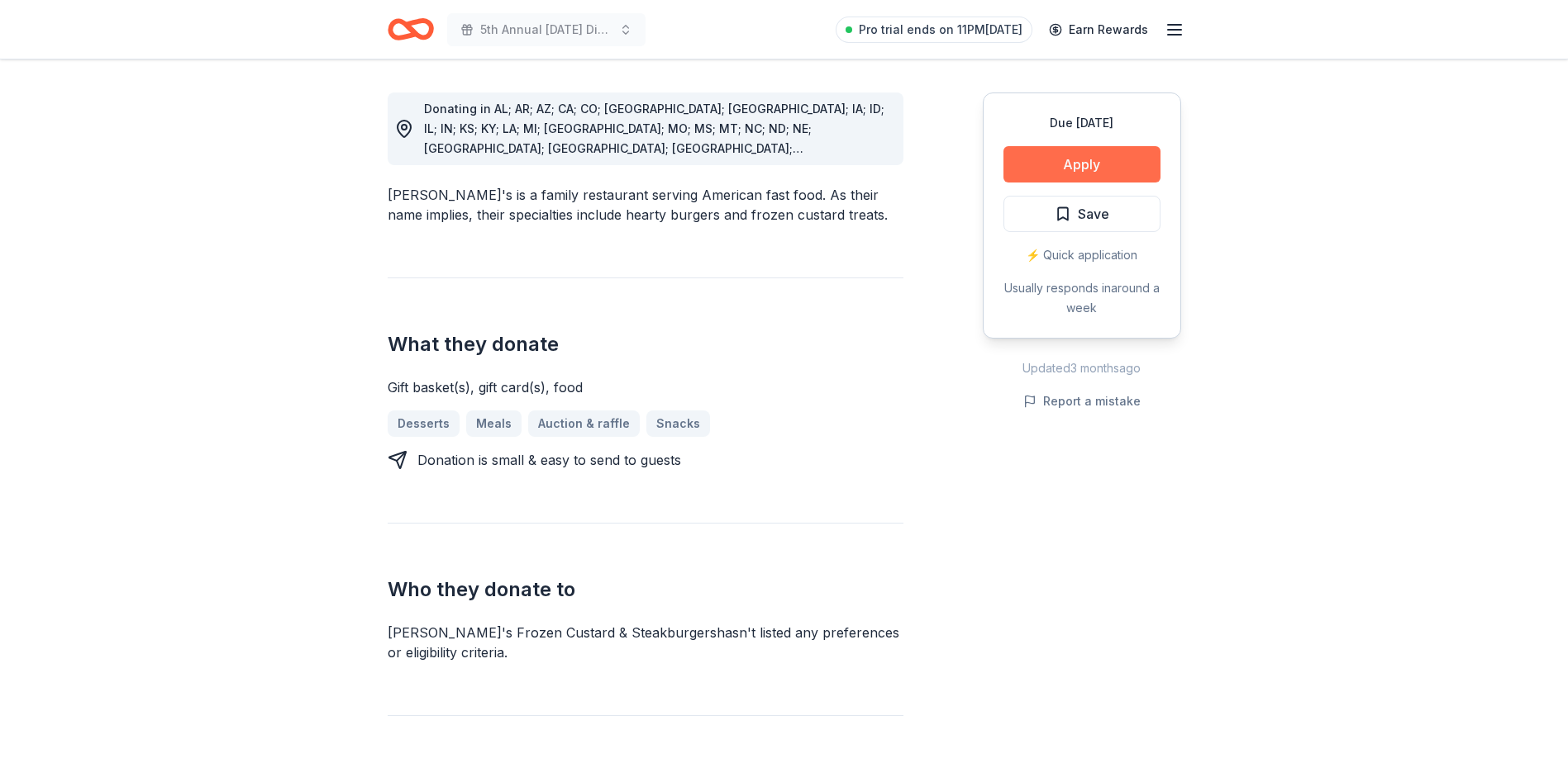
click at [1050, 156] on button "Apply" at bounding box center [1081, 165] width 157 height 37
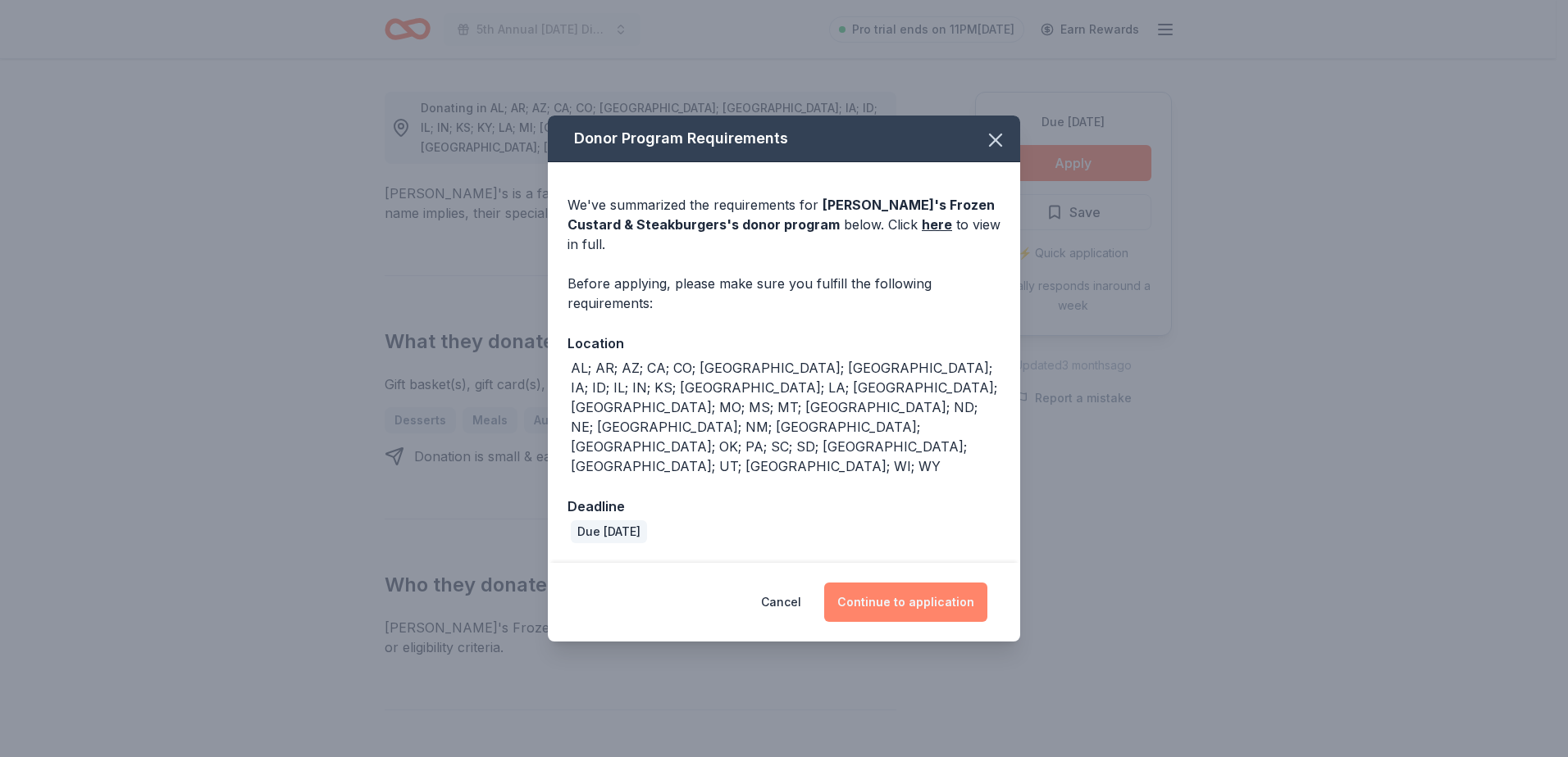
click at [866, 583] on button "Continue to application" at bounding box center [905, 602] width 163 height 39
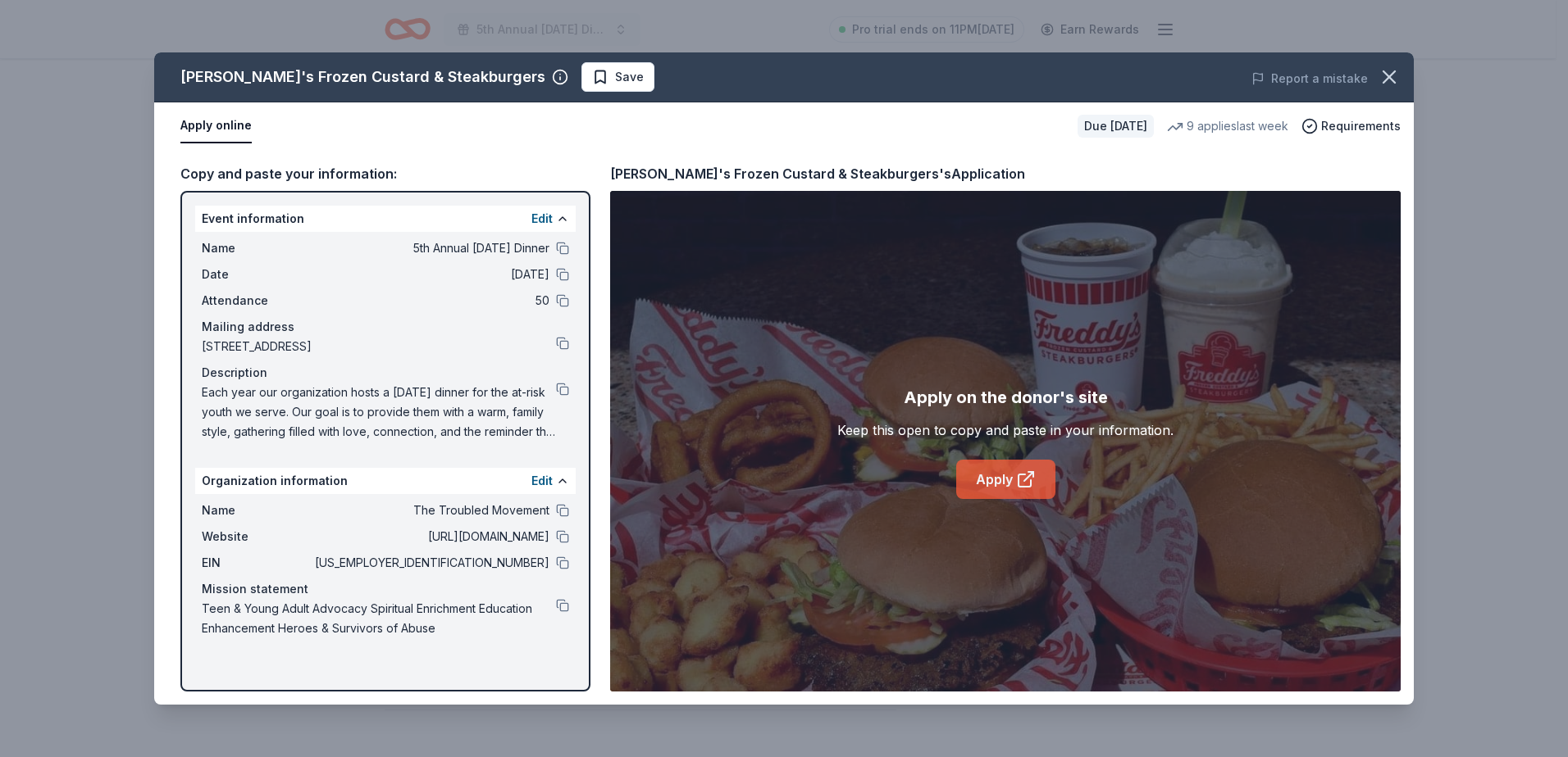
click at [982, 468] on link "Apply" at bounding box center [1006, 479] width 99 height 39
click at [1392, 72] on icon "button" at bounding box center [1389, 77] width 23 height 23
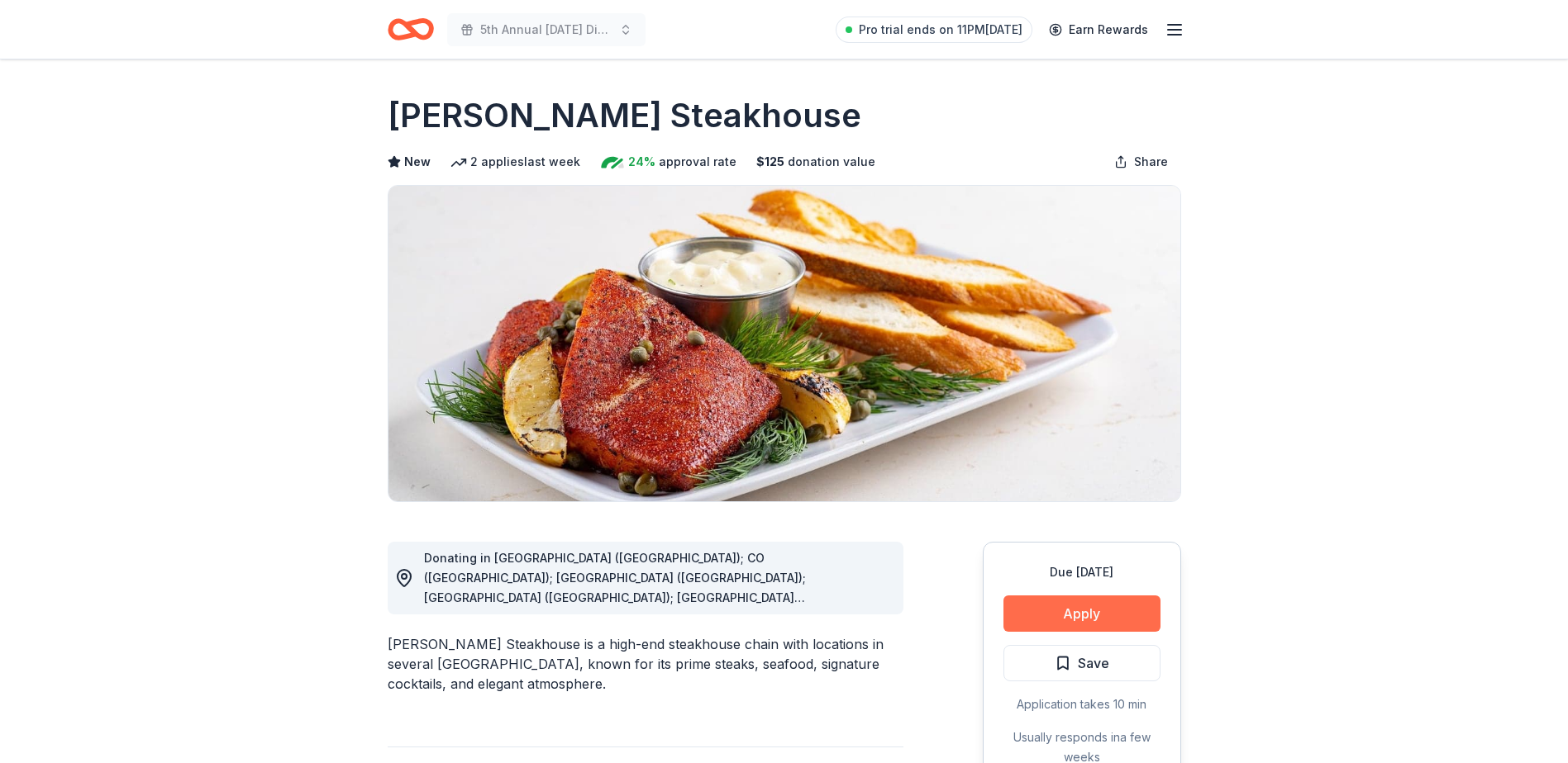
click at [1085, 607] on button "Apply" at bounding box center [1081, 614] width 157 height 37
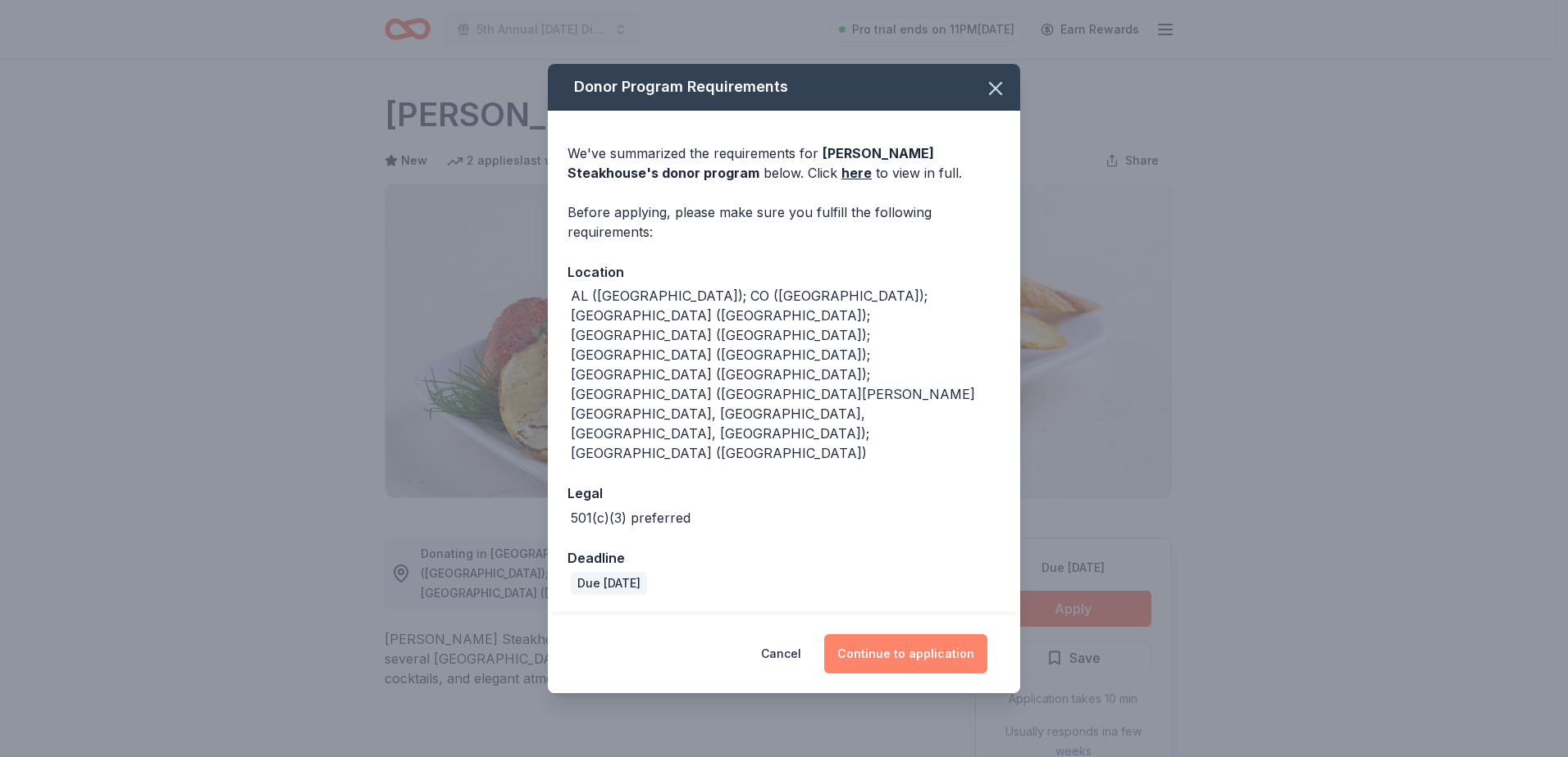
click at [913, 635] on button "Continue to application" at bounding box center [905, 654] width 163 height 39
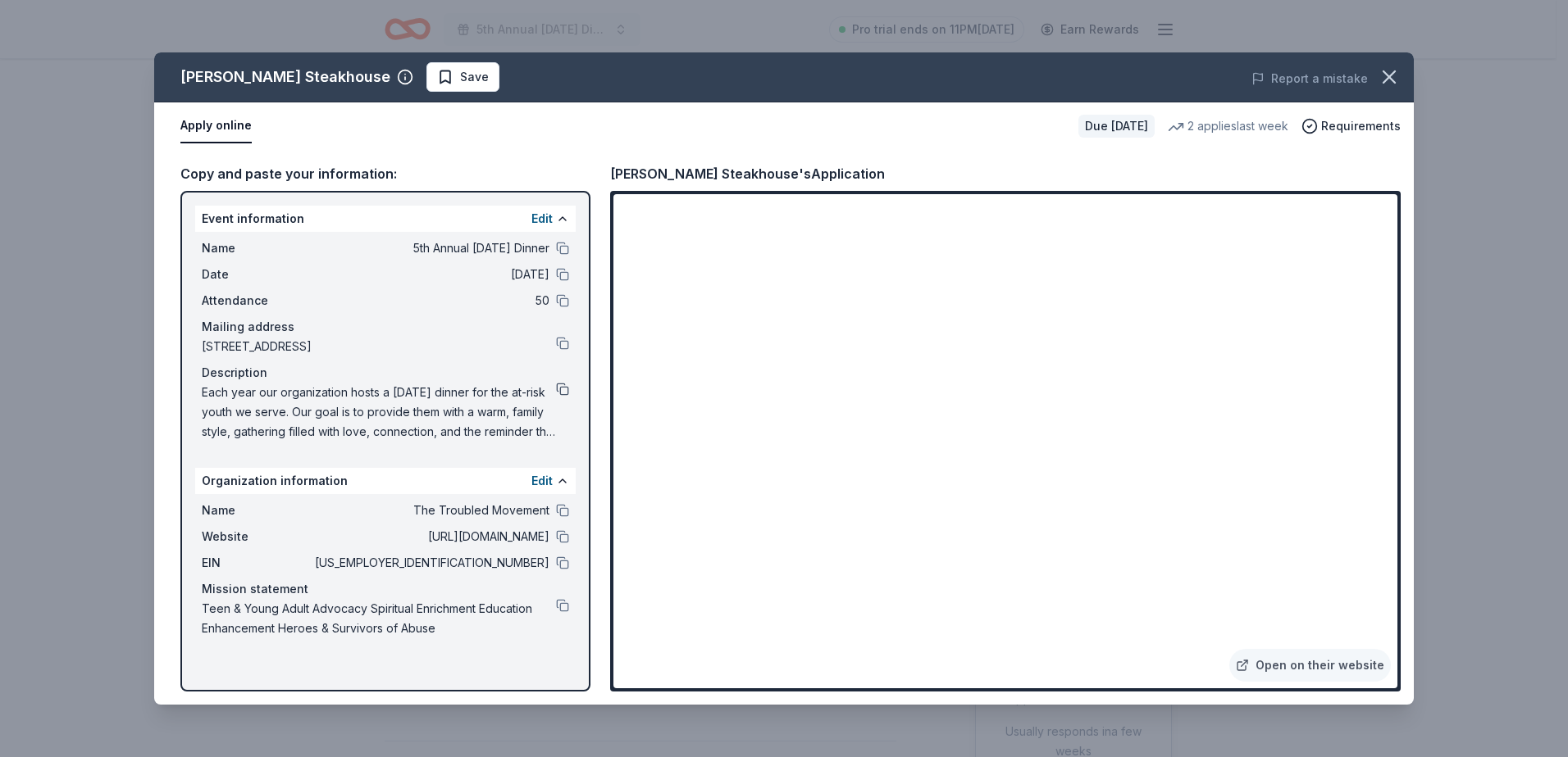
click at [561, 386] on button at bounding box center [562, 389] width 13 height 13
